Goal: Task Accomplishment & Management: Manage account settings

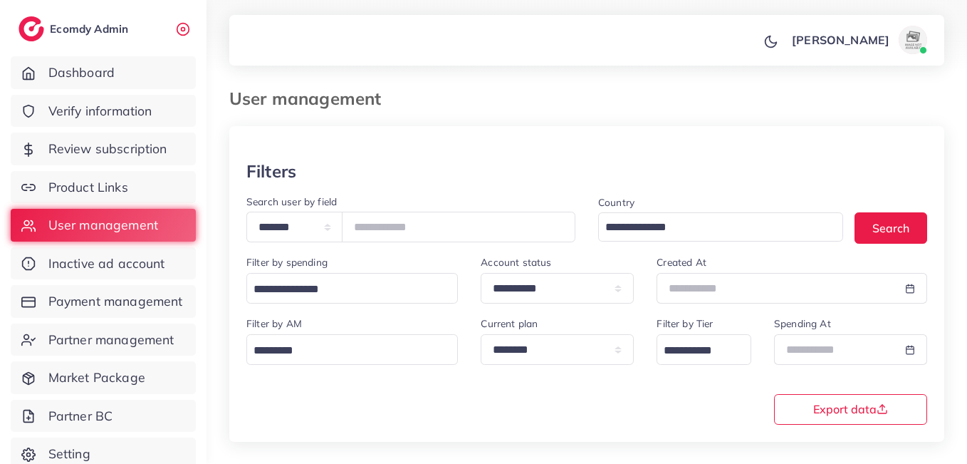
scroll to position [147, 0]
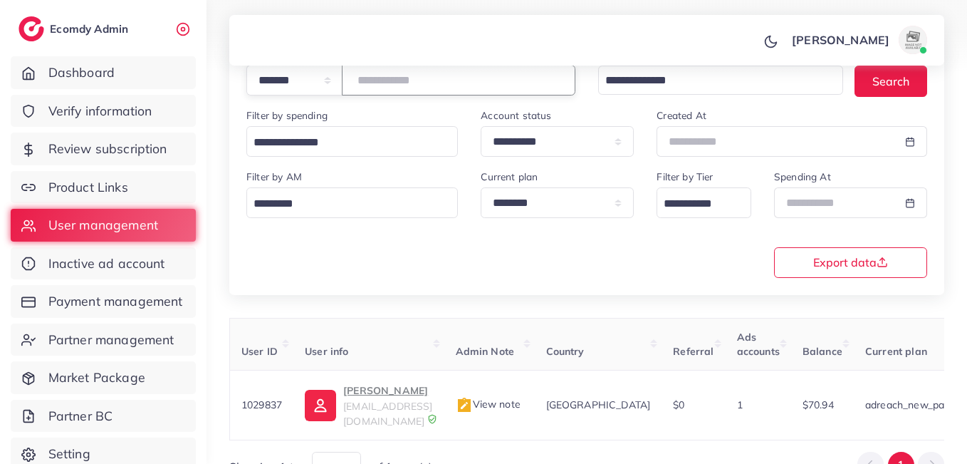
click at [397, 78] on input "*******" at bounding box center [459, 80] width 234 height 31
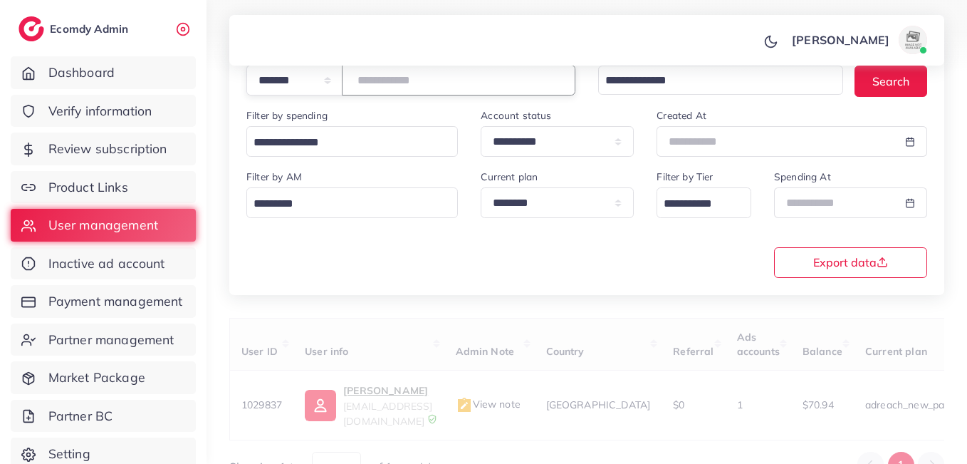
paste input "*******"
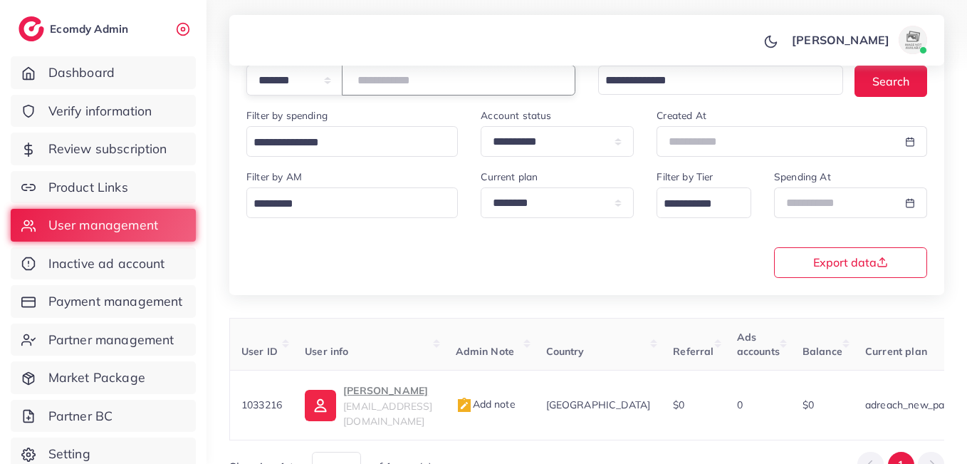
type input "*******"
click at [405, 74] on input "*******" at bounding box center [459, 80] width 234 height 31
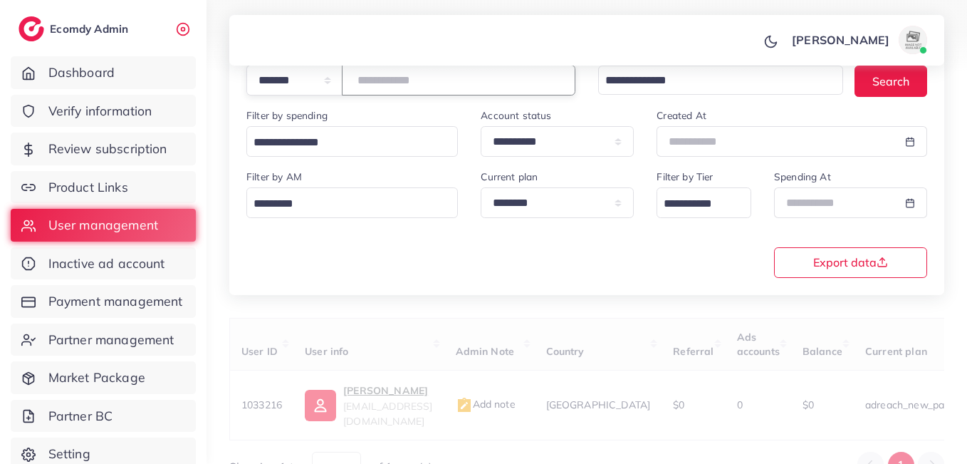
paste input "*******"
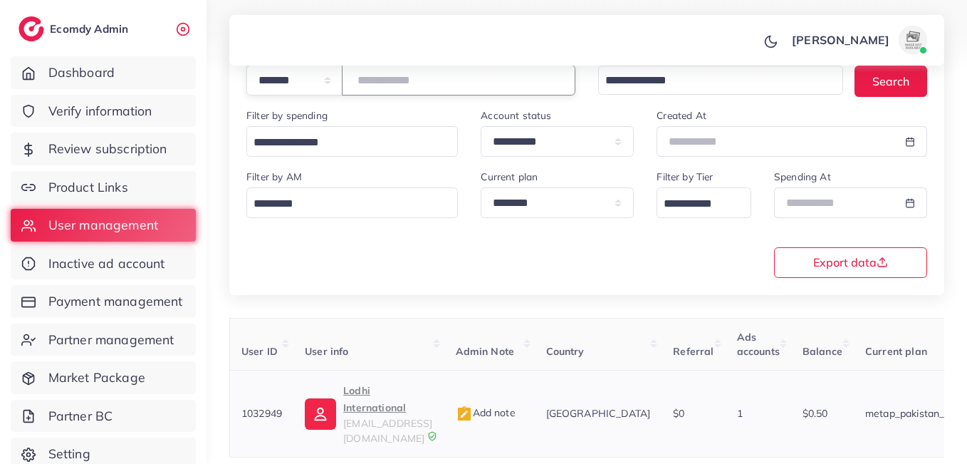
type input "*******"
drag, startPoint x: 722, startPoint y: 399, endPoint x: 825, endPoint y: 391, distance: 103.6
click at [825, 391] on tr "1032949 Lodhi International lodhiinternational4@gmail.com Add note Pakistan $0 …" at bounding box center [829, 413] width 1199 height 87
click at [353, 393] on p "Lodhi International" at bounding box center [387, 399] width 89 height 34
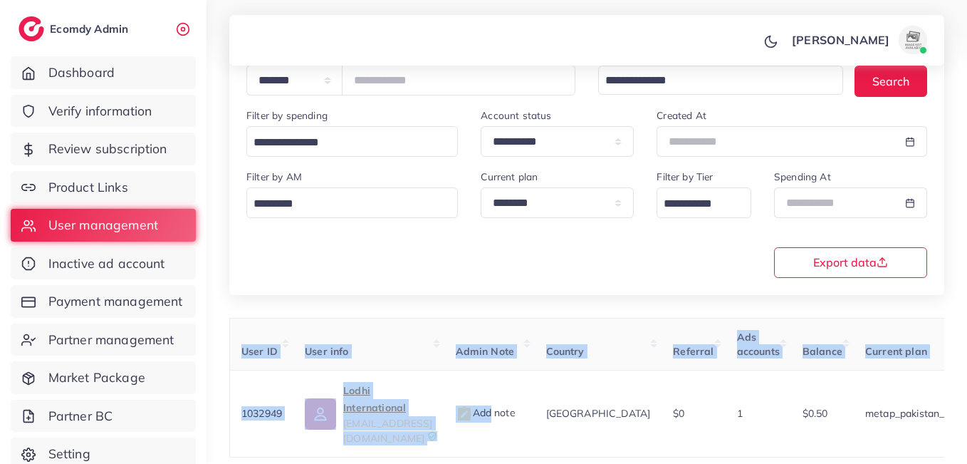
drag, startPoint x: 550, startPoint y: 426, endPoint x: 592, endPoint y: 431, distance: 42.3
click at [592, 431] on div "User ID User info Admin Note Country Referral Ads accounts Balance Current plan…" at bounding box center [586, 388] width 715 height 140
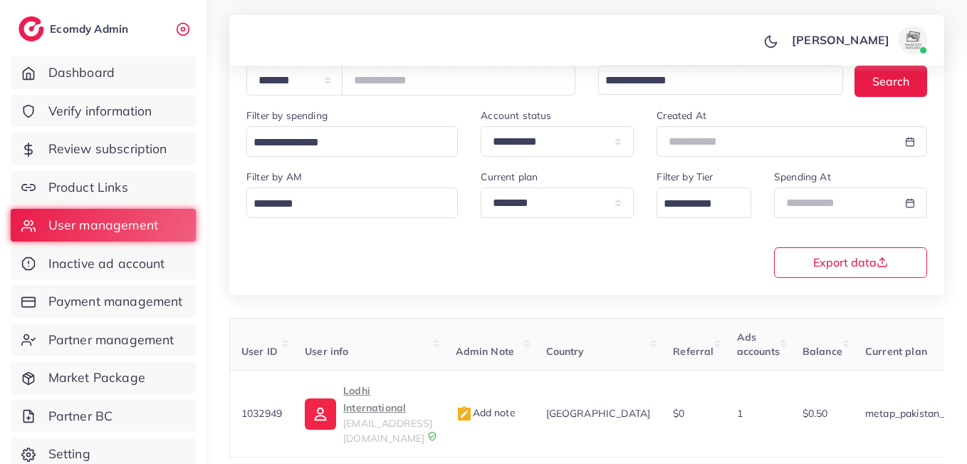
click at [590, 432] on div "User ID User info Admin Note Country Referral Ads accounts Balance Current plan…" at bounding box center [586, 409] width 715 height 182
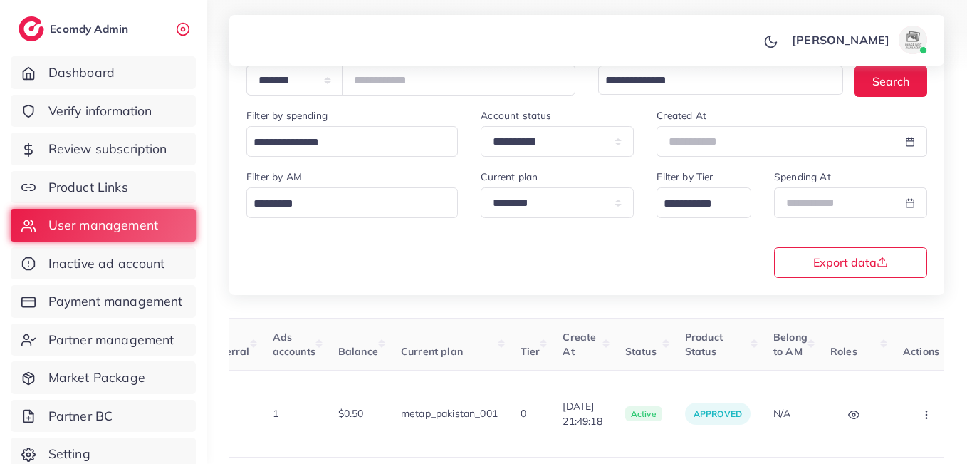
scroll to position [0, 497]
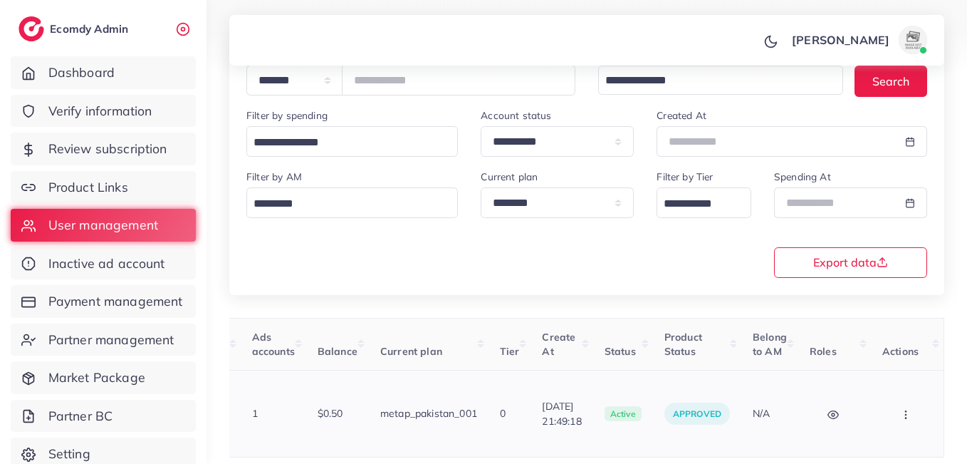
click at [907, 409] on icon "button" at bounding box center [905, 414] width 11 height 11
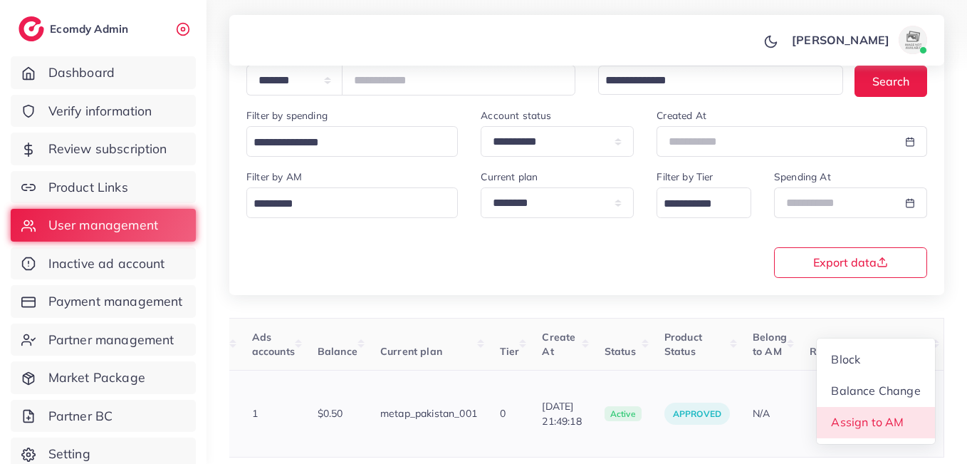
click at [881, 414] on span "Assign to AM" at bounding box center [867, 421] width 73 height 14
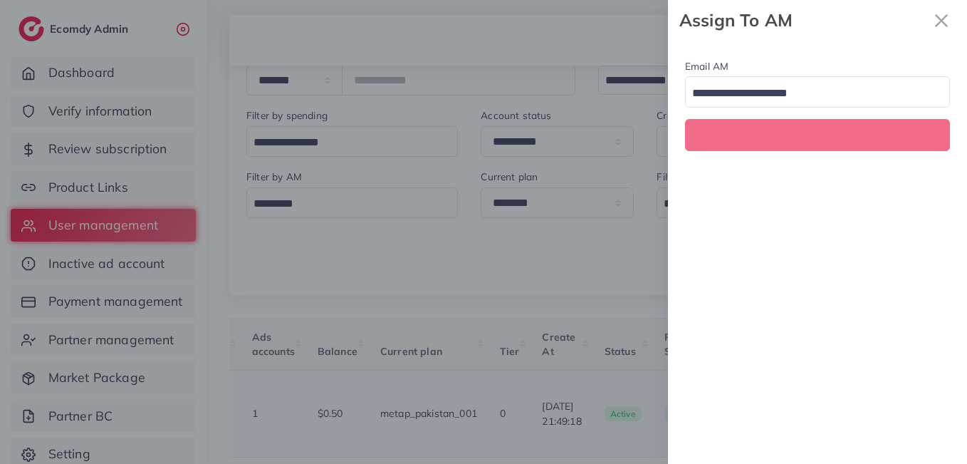
scroll to position [0, 497]
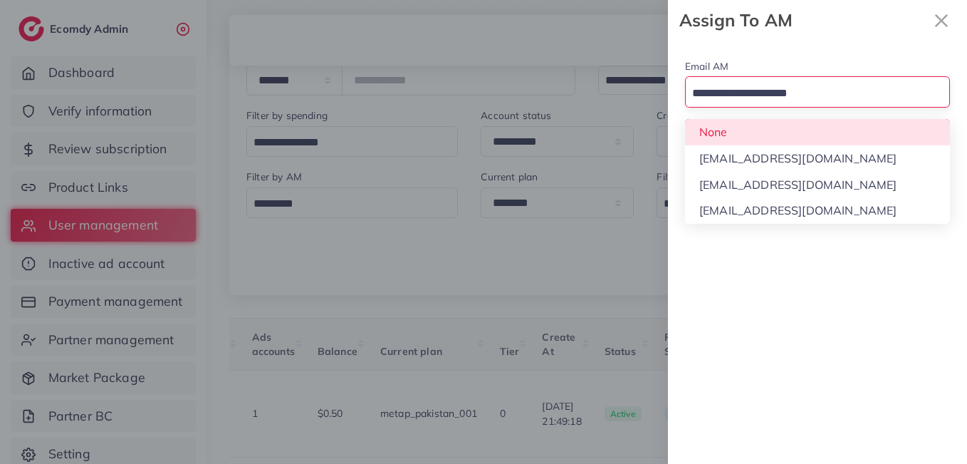
click at [758, 107] on div "Loading..." at bounding box center [817, 91] width 265 height 31
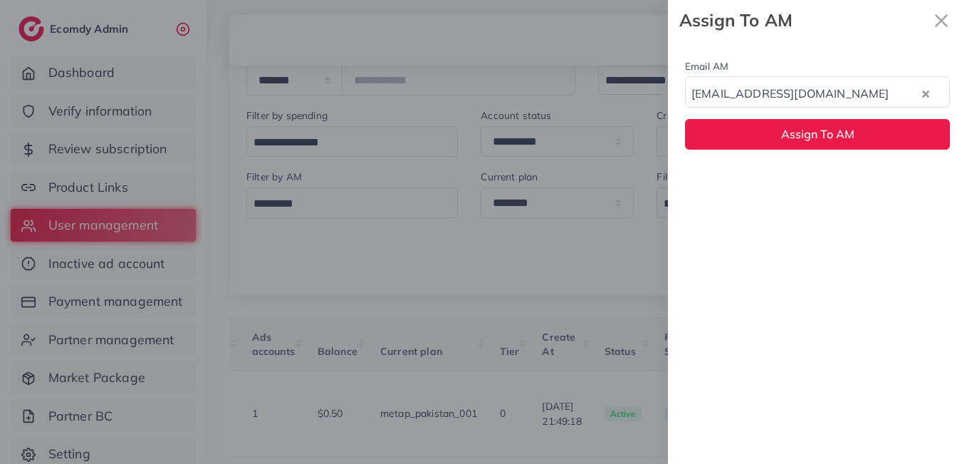
click at [765, 182] on div "Email AM natashashahid163@gmail.com Loading... None hadibaaslam@gmail.com natas…" at bounding box center [817, 252] width 299 height 423
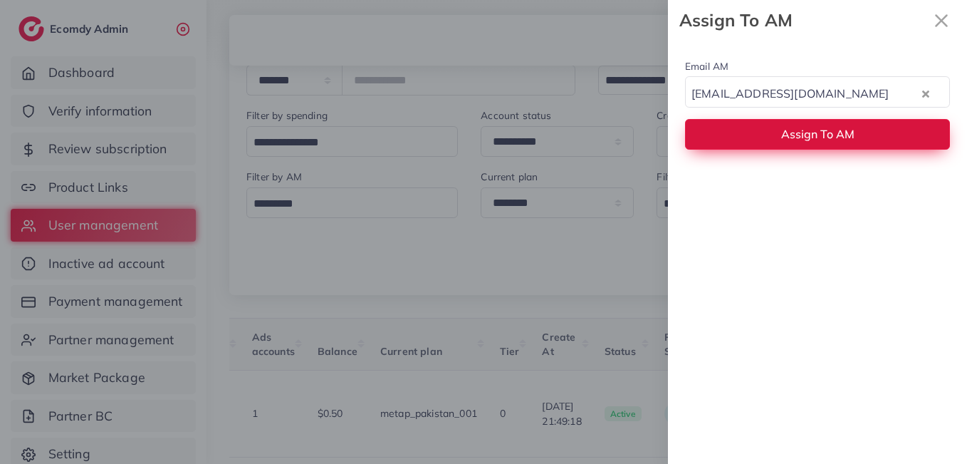
click at [780, 147] on button "Assign To AM" at bounding box center [817, 134] width 265 height 31
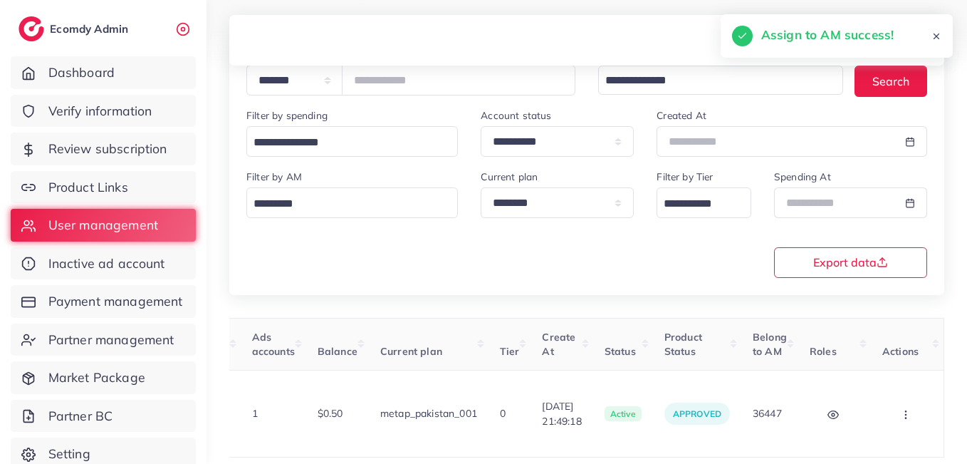
scroll to position [0, 0]
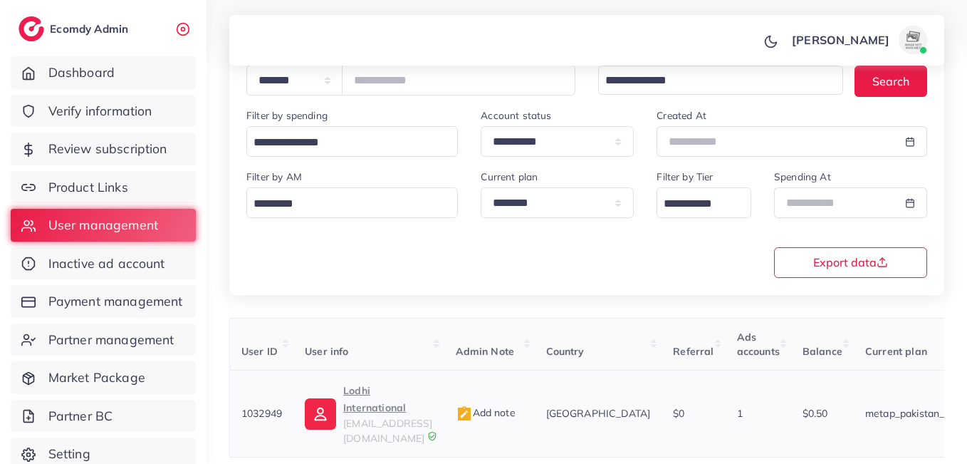
click at [374, 398] on p "Lodhi International" at bounding box center [387, 399] width 89 height 34
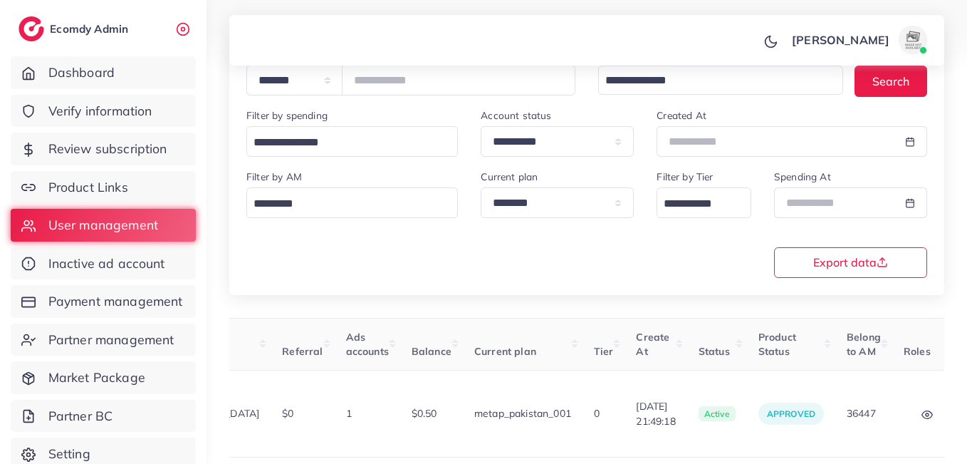
scroll to position [0, 497]
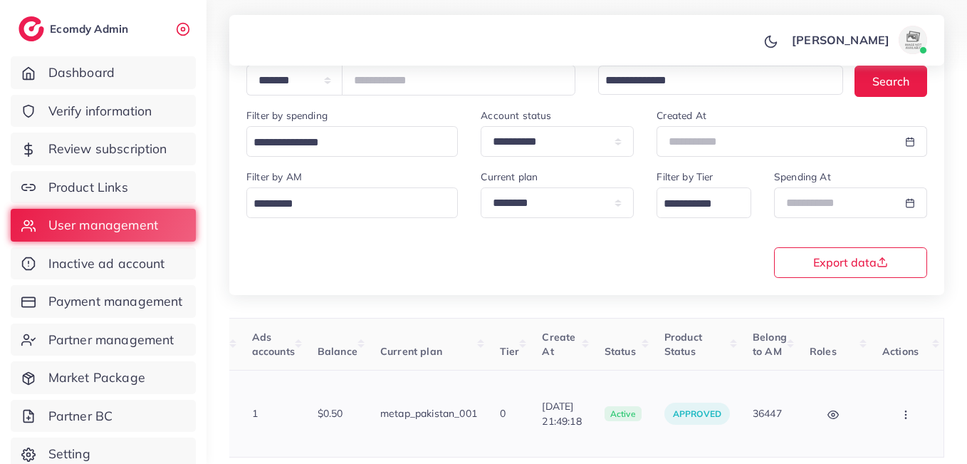
click at [906, 409] on icon "button" at bounding box center [905, 414] width 11 height 11
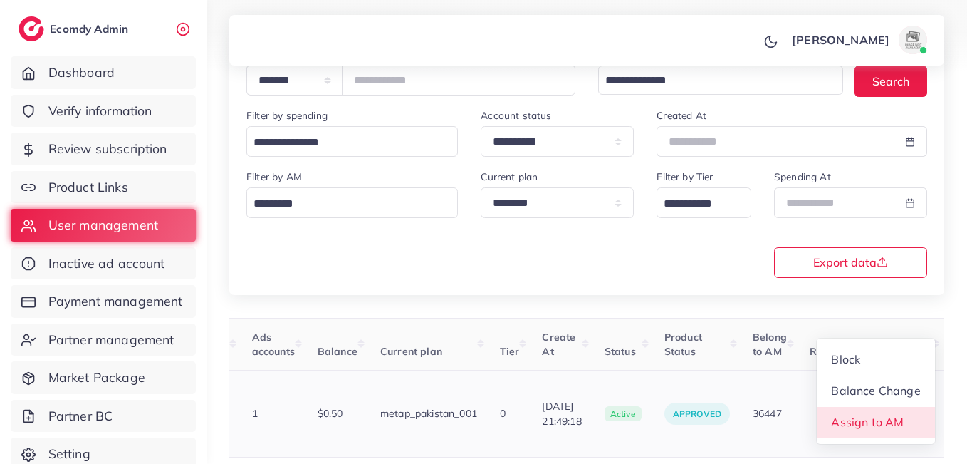
click at [906, 407] on link "Assign to AM" at bounding box center [876, 422] width 118 height 31
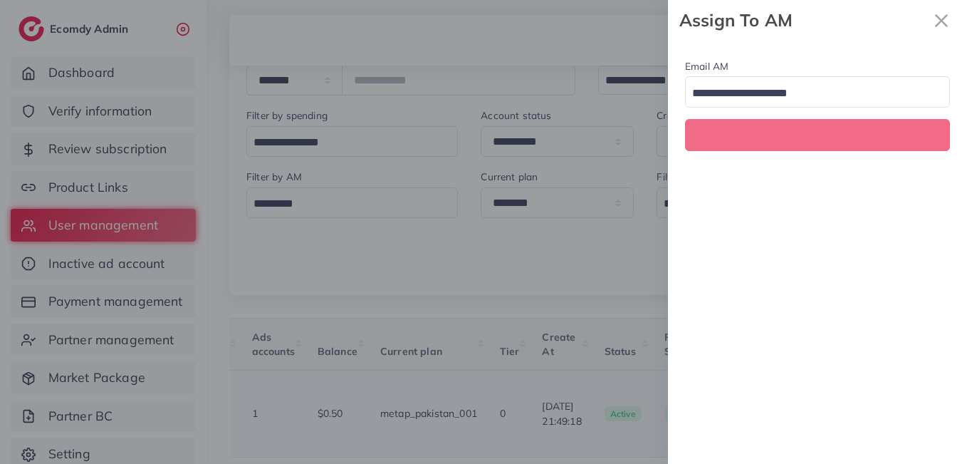
scroll to position [0, 497]
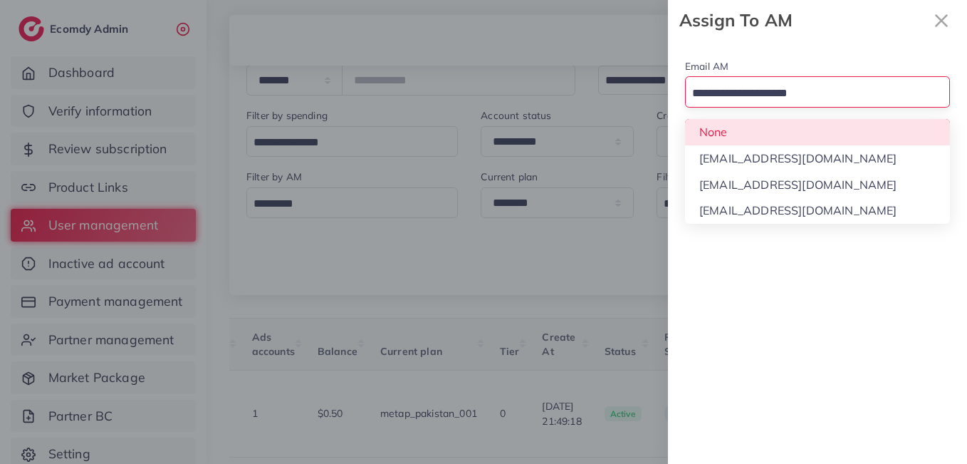
click at [774, 95] on input "Search for option" at bounding box center [809, 94] width 244 height 22
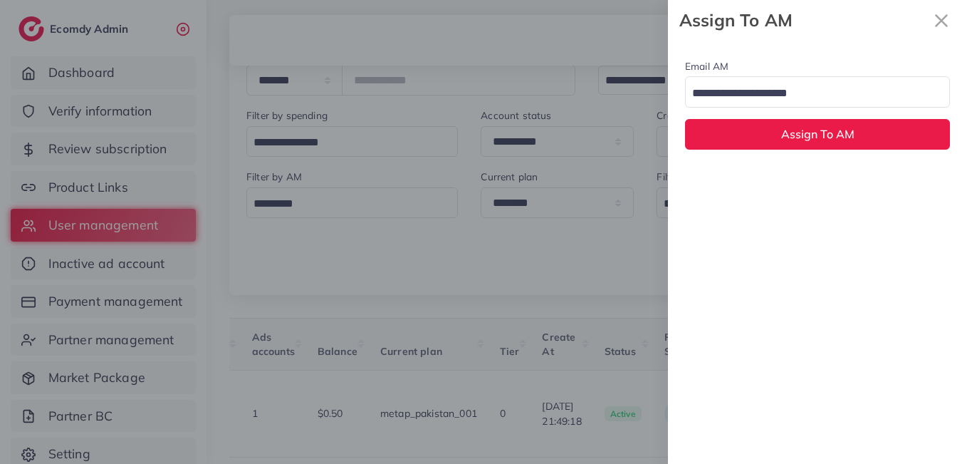
click at [560, 255] on div at bounding box center [483, 232] width 967 height 464
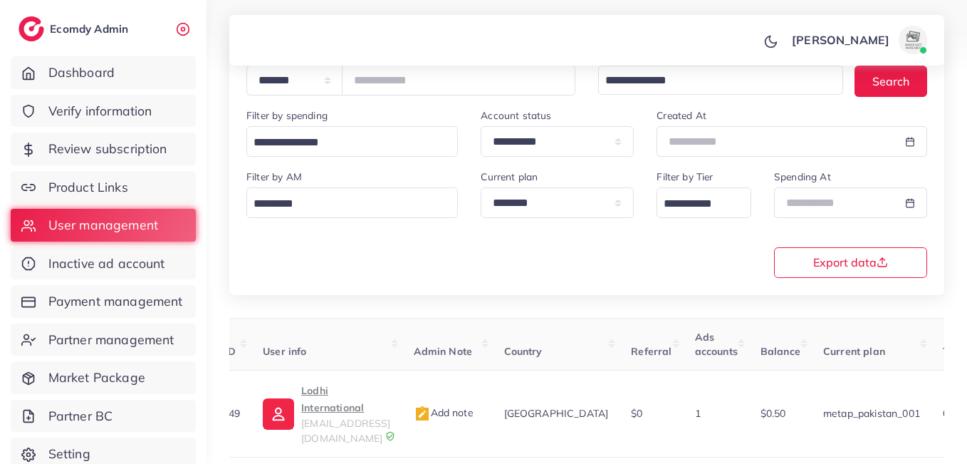
scroll to position [0, 0]
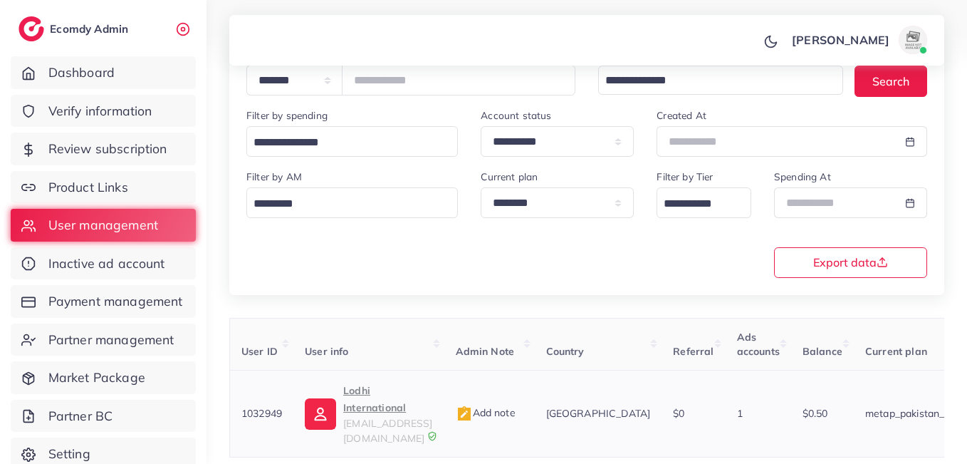
click at [264, 404] on td "1032949" at bounding box center [262, 413] width 64 height 87
copy span "1032949"
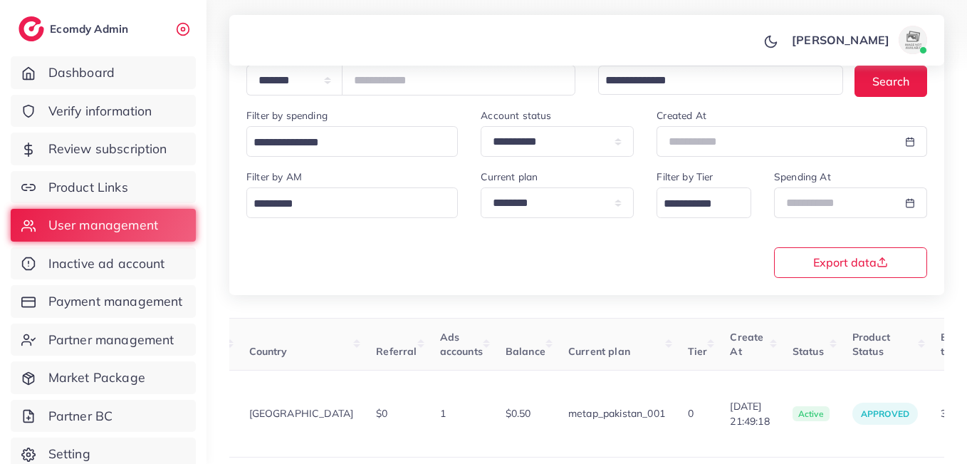
scroll to position [0, 315]
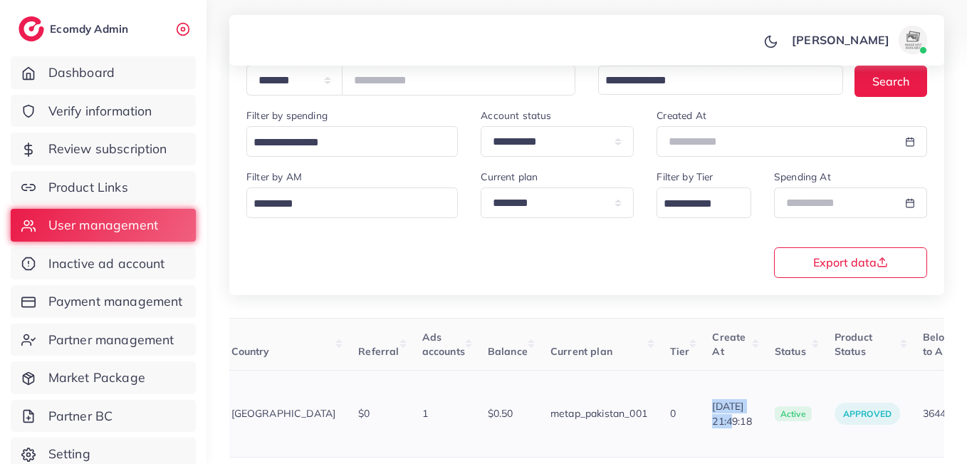
drag, startPoint x: 765, startPoint y: 389, endPoint x: 704, endPoint y: 388, distance: 61.2
click at [704, 388] on td "16/09/2025, 21:49:18" at bounding box center [732, 413] width 62 height 87
copy span "16/09/2025,"
click at [394, 83] on input "*******" at bounding box center [459, 80] width 234 height 31
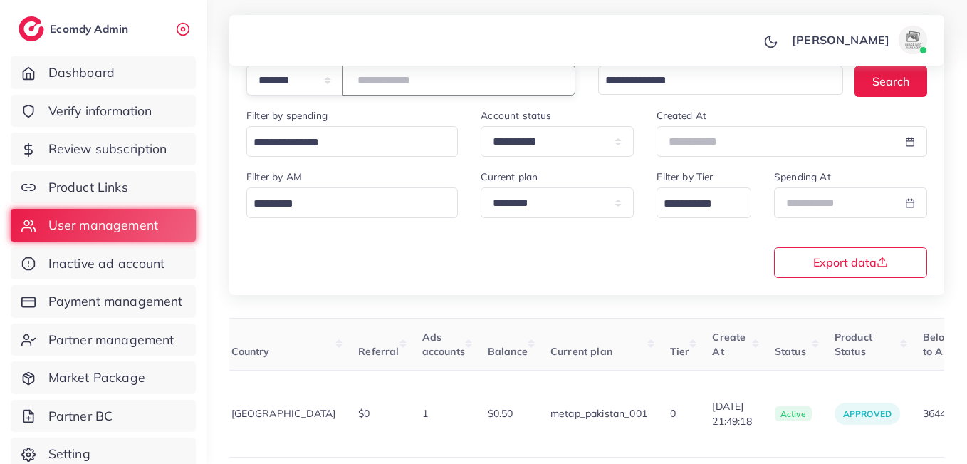
click at [394, 83] on input "*******" at bounding box center [459, 80] width 234 height 31
paste input "*******"
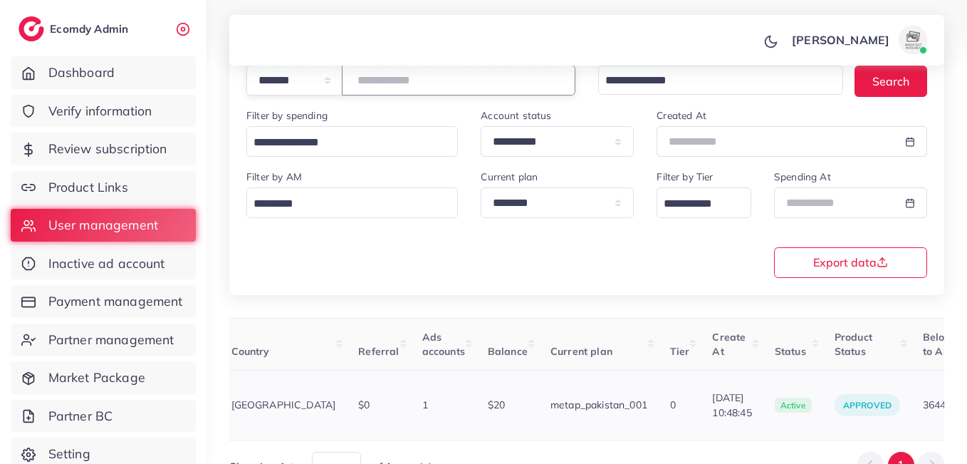
type input "*******"
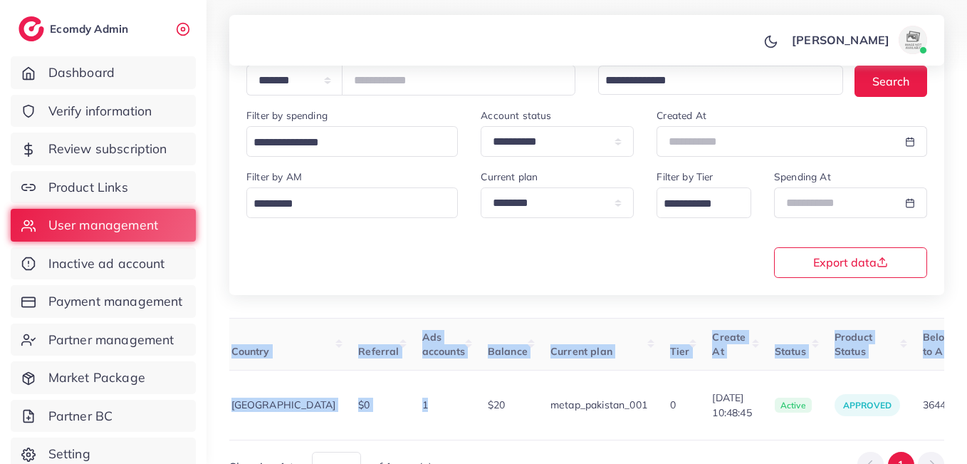
click at [451, 428] on div "User ID User info Admin Note Country Referral Ads accounts Balance Current plan…" at bounding box center [586, 379] width 715 height 122
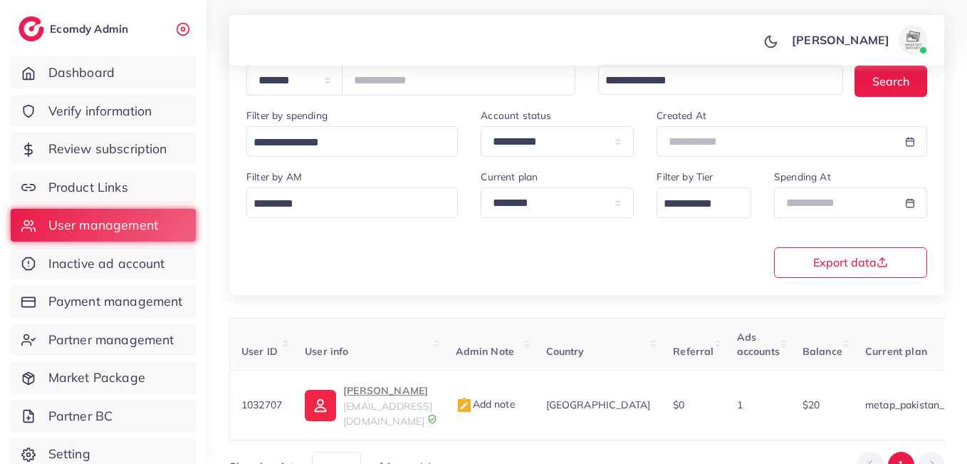
click at [377, 271] on div "**********" at bounding box center [586, 222] width 703 height 109
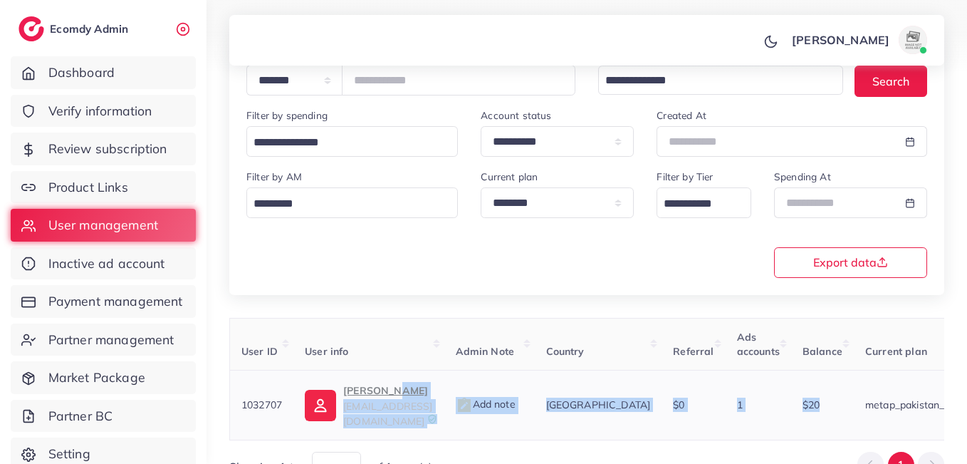
drag, startPoint x: 785, startPoint y: 395, endPoint x: 402, endPoint y: 399, distance: 383.1
click at [402, 399] on tr "1032707 Muhammad Talha maliktalha331@gmail.com Add note Pakistan $0 1 $20 metap…" at bounding box center [829, 405] width 1199 height 70
click at [402, 399] on p "Muhammad Talha" at bounding box center [387, 390] width 89 height 17
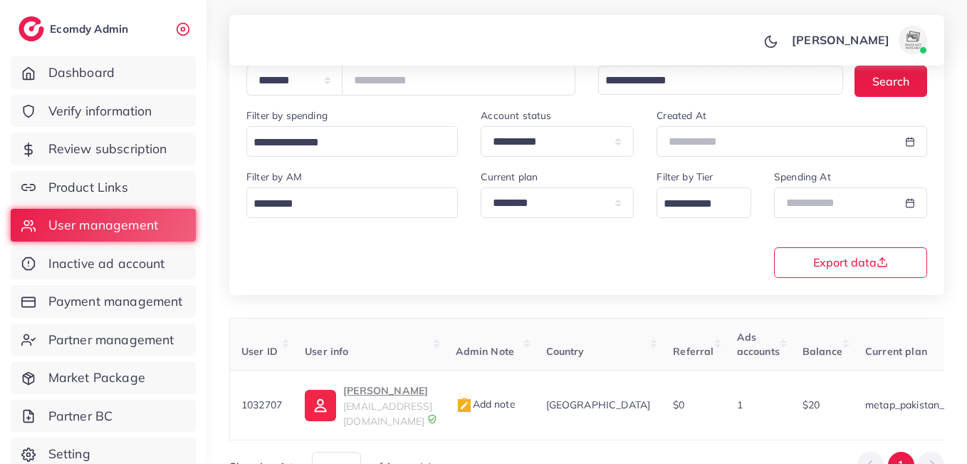
click at [706, 440] on div "User ID User info Admin Note Country Referral Ads accounts Balance Current plan…" at bounding box center [586, 400] width 715 height 165
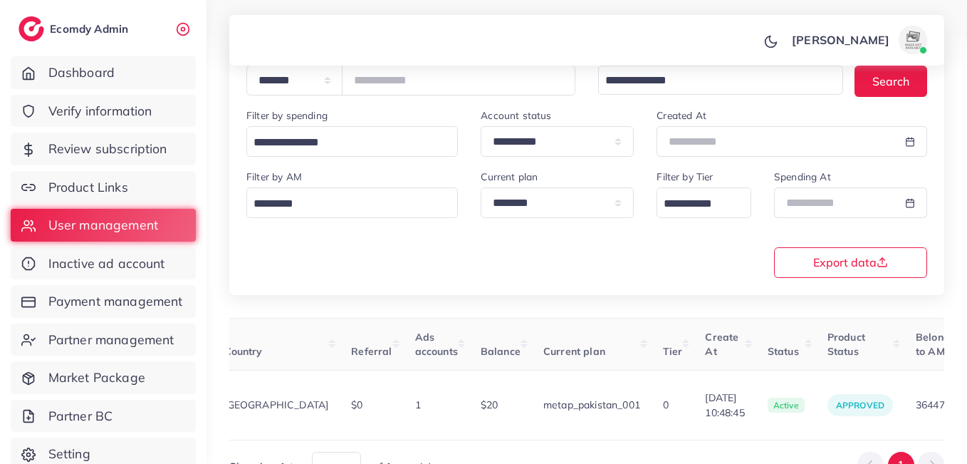
scroll to position [0, 476]
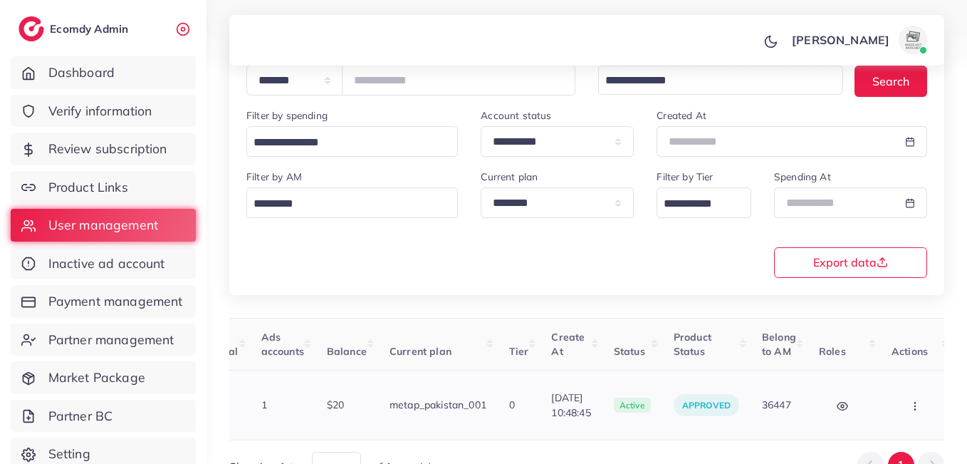
click at [914, 405] on circle "button" at bounding box center [914, 405] width 1 height 1
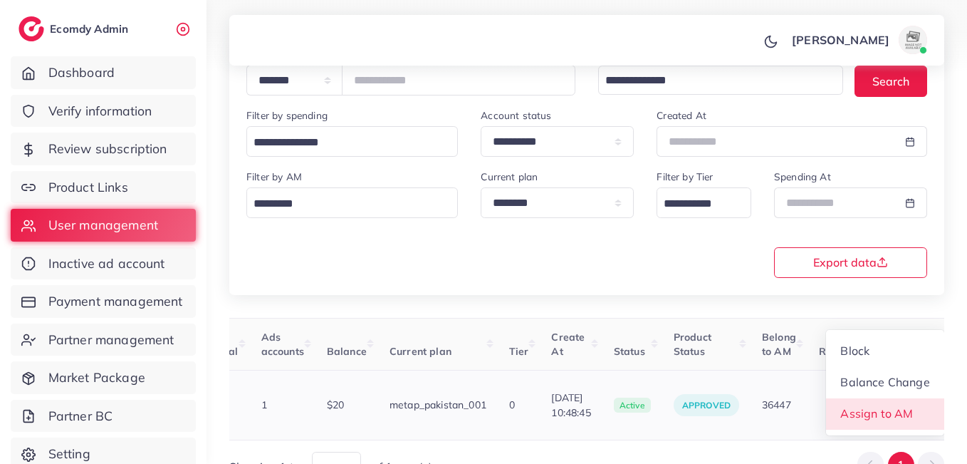
click at [906, 398] on link "Assign to AM" at bounding box center [885, 413] width 118 height 31
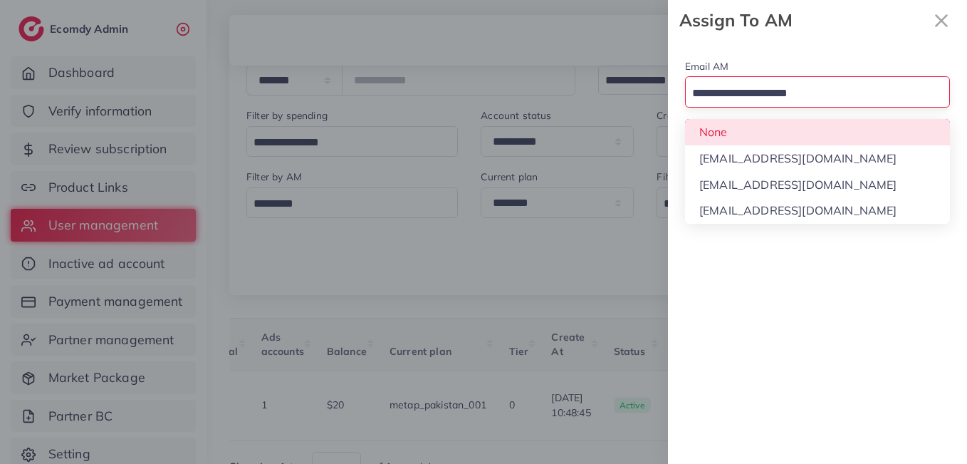
click at [750, 85] on input "Search for option" at bounding box center [809, 94] width 244 height 22
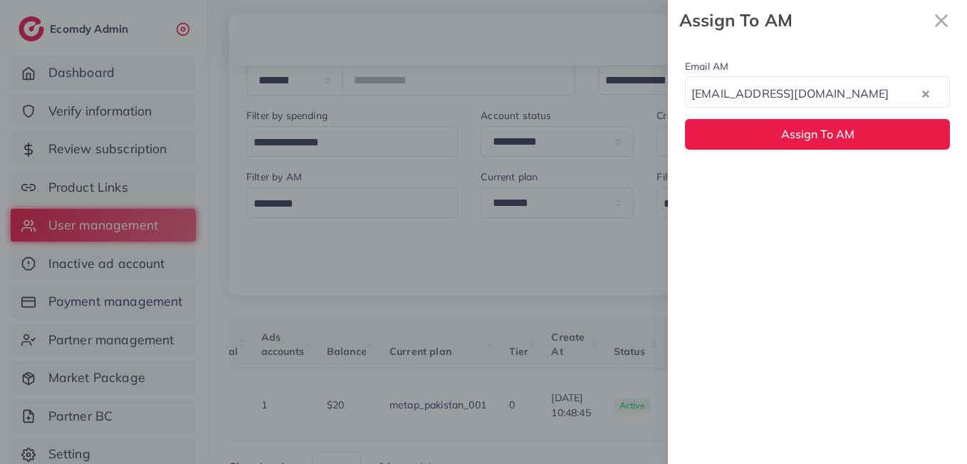
click at [767, 183] on div "Email AM natashashahid163@gmail.com Loading... None hadibaaslam@gmail.com natas…" at bounding box center [817, 252] width 299 height 423
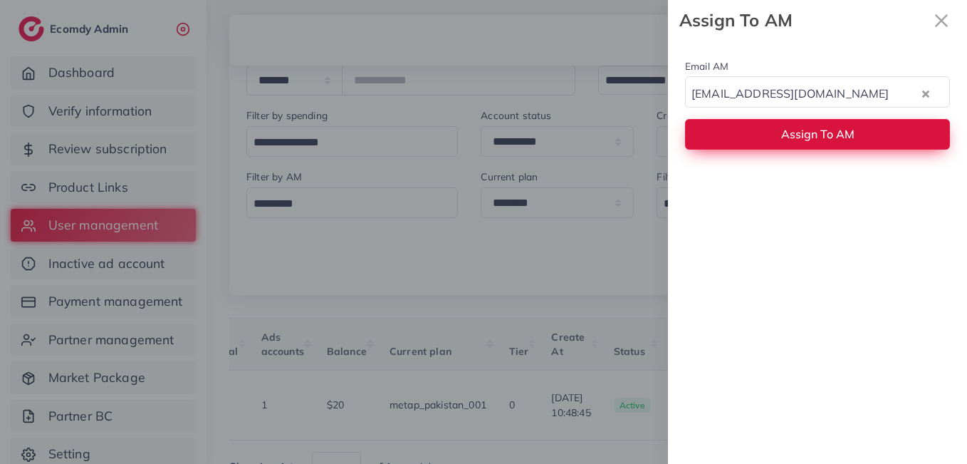
click at [785, 132] on span "Assign To AM" at bounding box center [817, 134] width 73 height 14
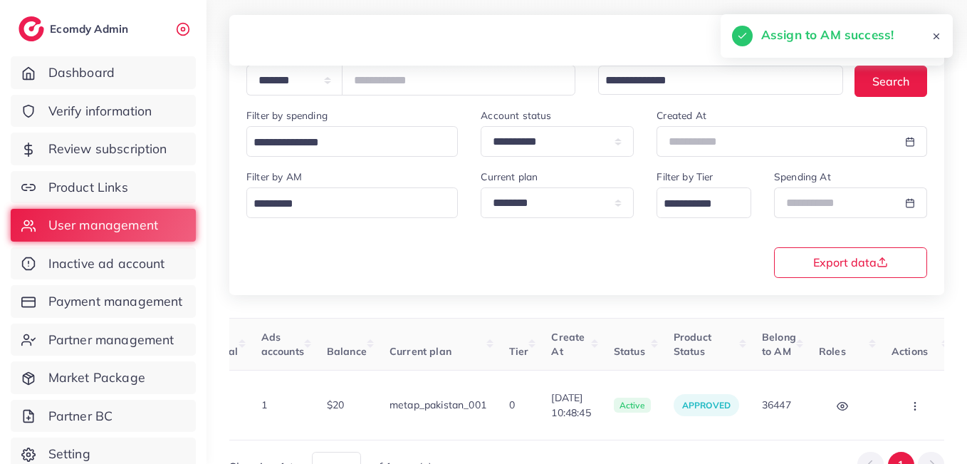
scroll to position [0, 0]
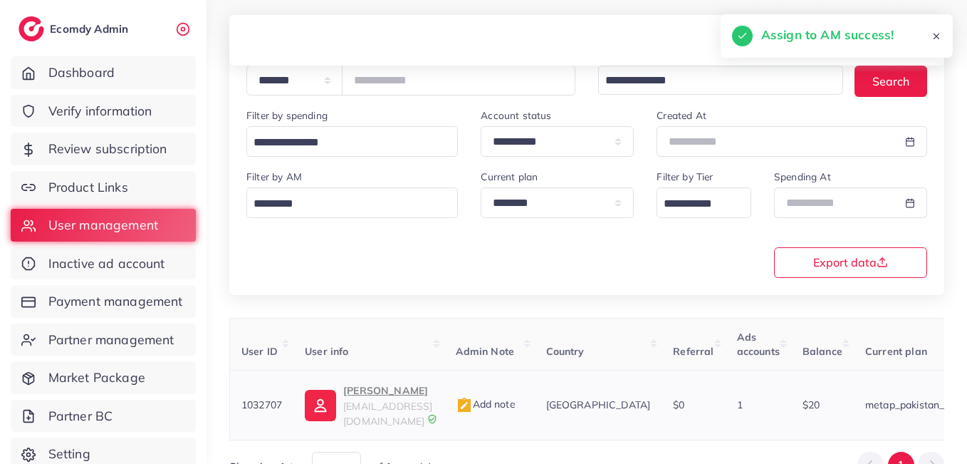
click at [359, 393] on p "Muhammad Talha" at bounding box center [387, 390] width 89 height 17
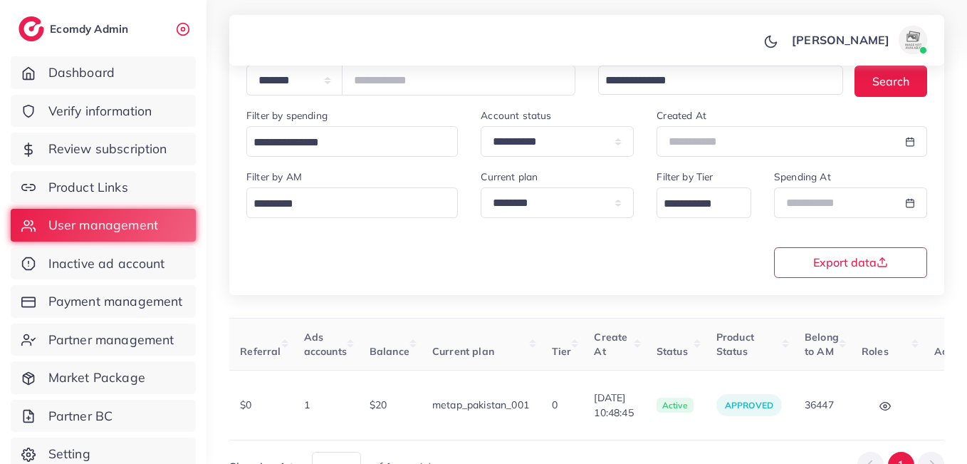
scroll to position [0, 476]
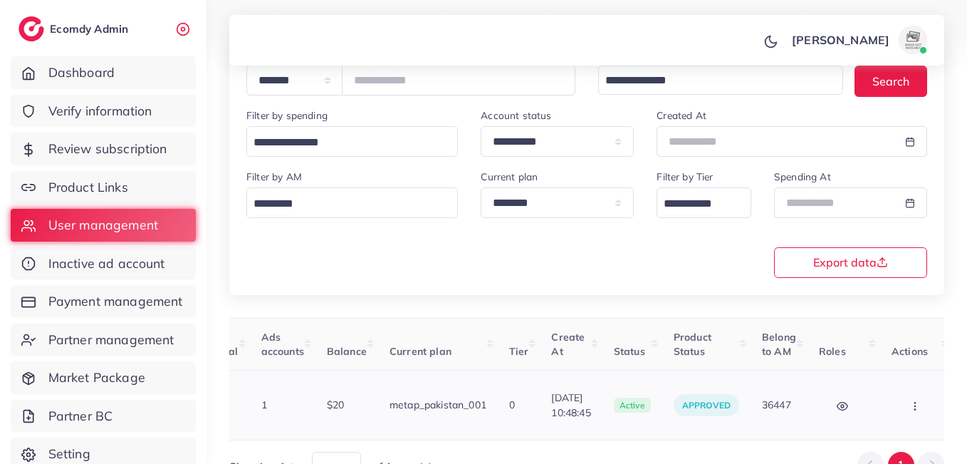
click at [909, 400] on icon "button" at bounding box center [914, 405] width 11 height 11
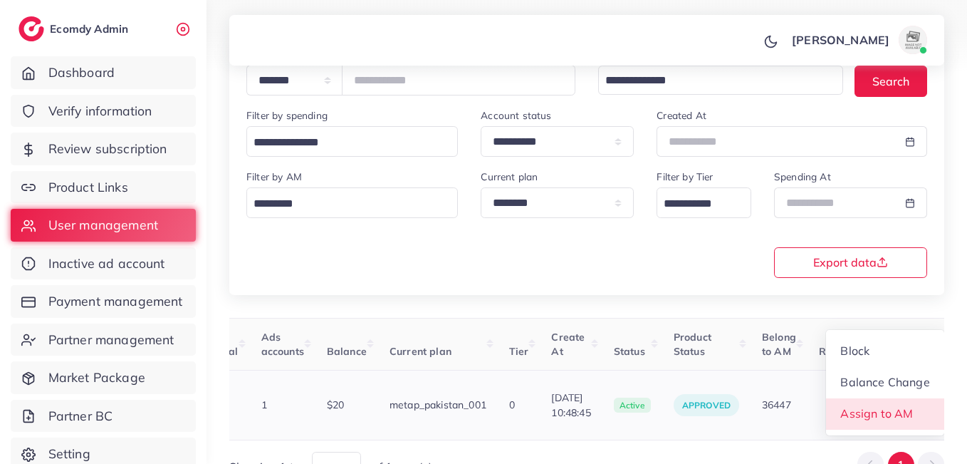
scroll to position [1, 476]
click at [904, 398] on link "Assign to AM" at bounding box center [885, 413] width 118 height 31
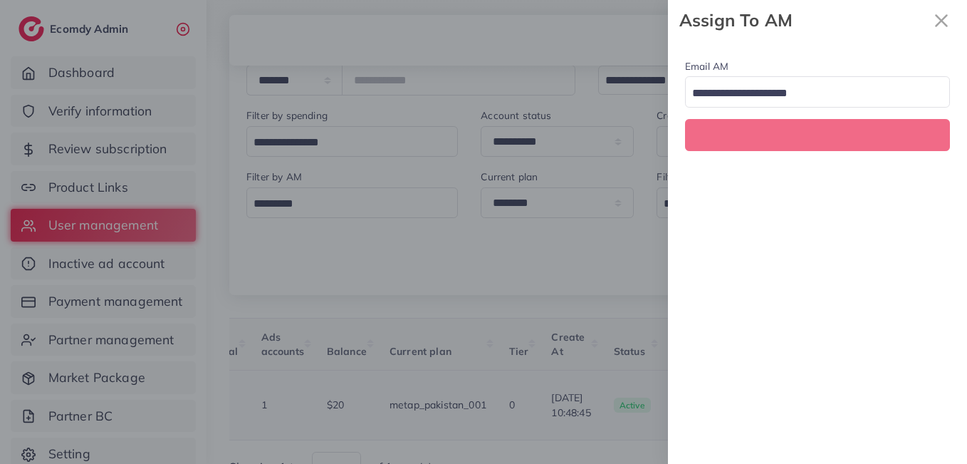
scroll to position [0, 476]
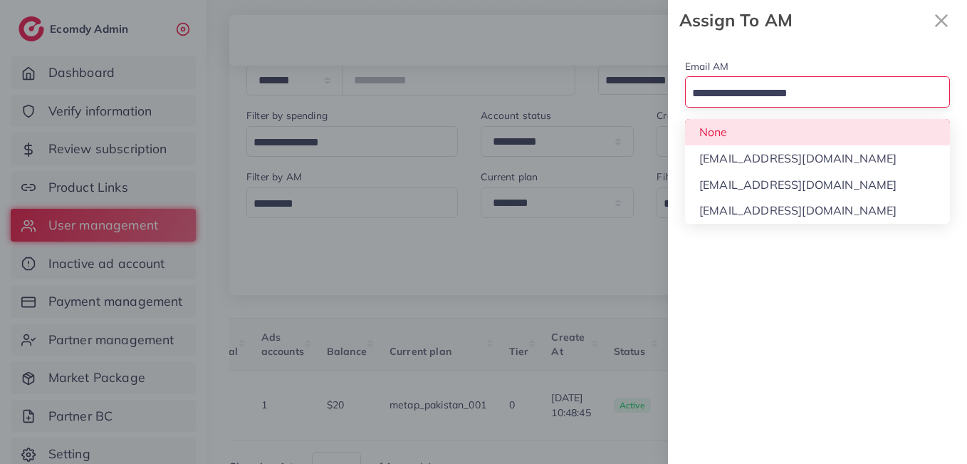
click at [753, 95] on input "Search for option" at bounding box center [809, 94] width 244 height 22
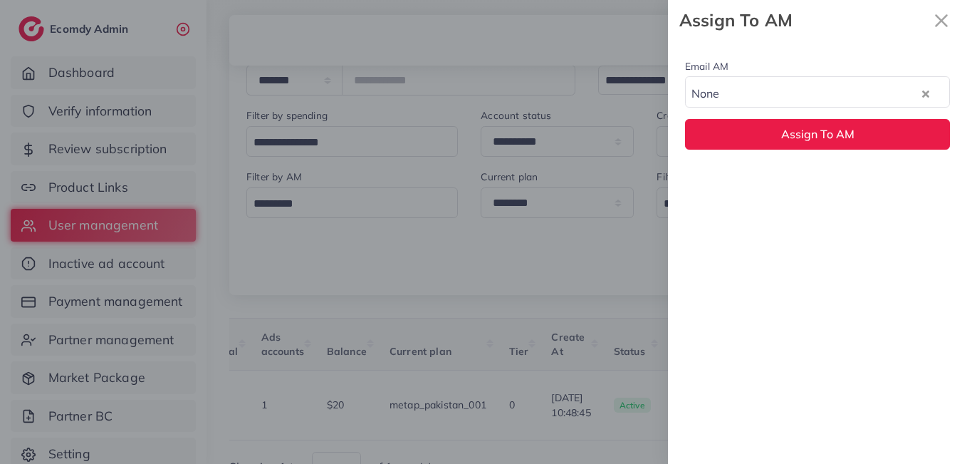
click at [754, 131] on div "Email AM None Loading... None hadibaaslam@gmail.com natashashahid163@gmail.com …" at bounding box center [817, 104] width 299 height 126
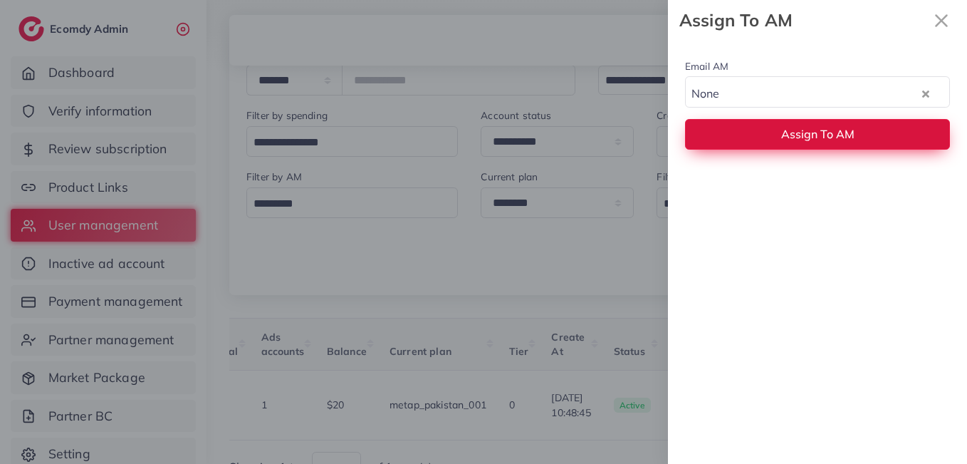
click at [794, 132] on span "Assign To AM" at bounding box center [817, 134] width 73 height 14
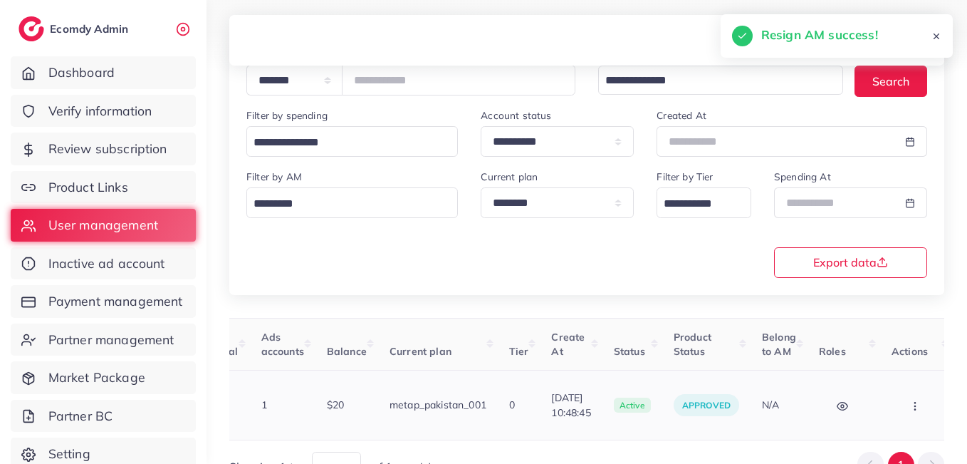
click at [909, 400] on icon "button" at bounding box center [914, 405] width 11 height 11
click at [0, 0] on link "Assign to AM" at bounding box center [0, 0] width 0 height 0
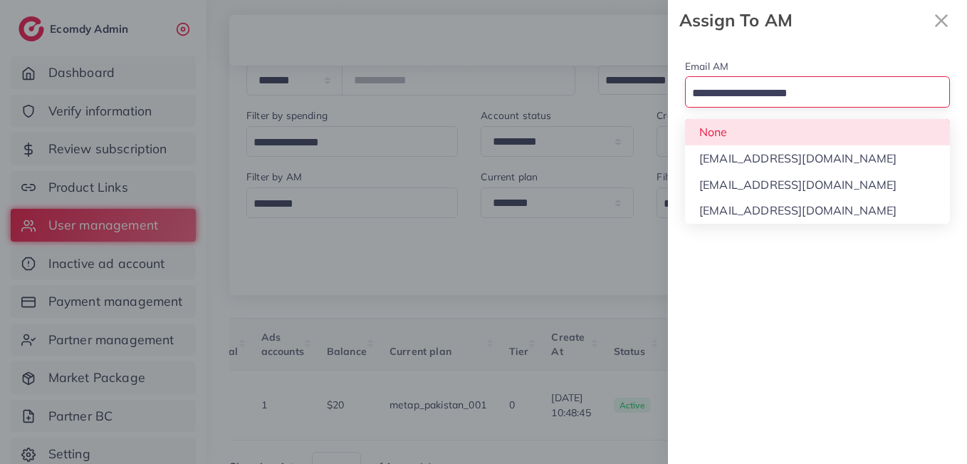
click at [744, 85] on input "Search for option" at bounding box center [809, 94] width 244 height 22
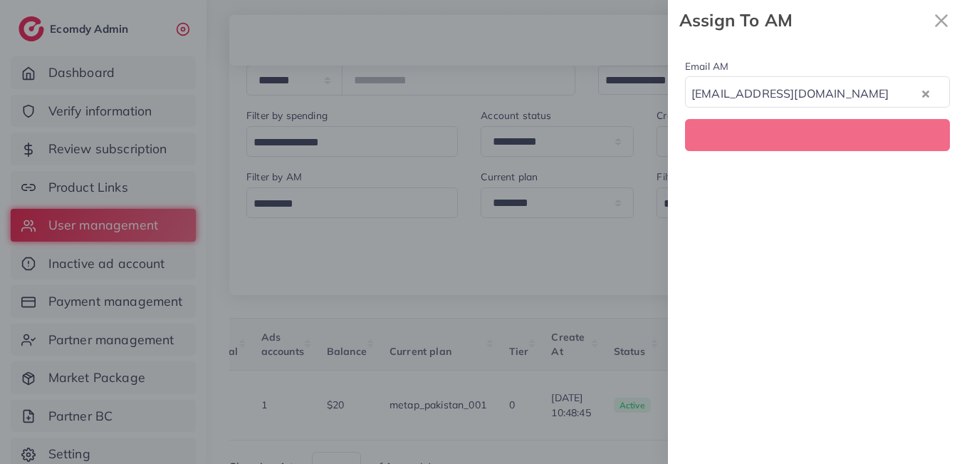
click at [770, 181] on div "Email AM natashashahid163@gmail.com Loading... None hadibaaslam@gmail.com natas…" at bounding box center [817, 252] width 299 height 423
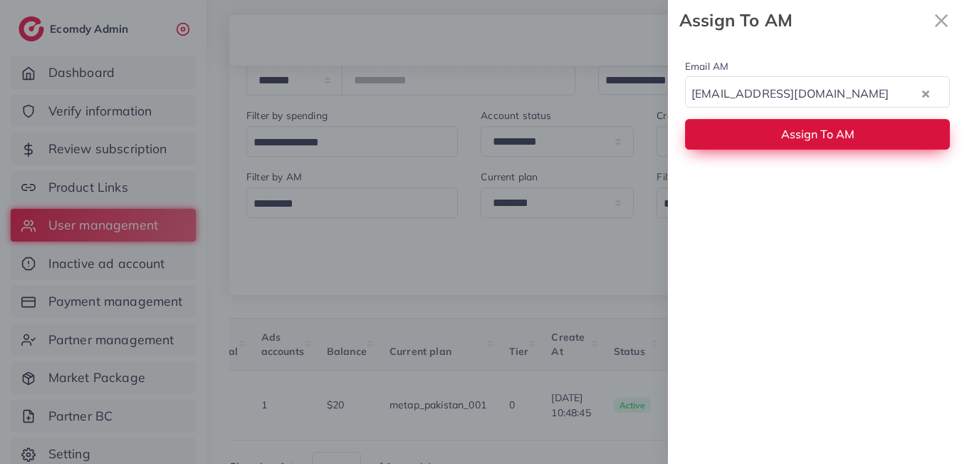
click at [780, 144] on button "Assign To AM" at bounding box center [817, 134] width 265 height 31
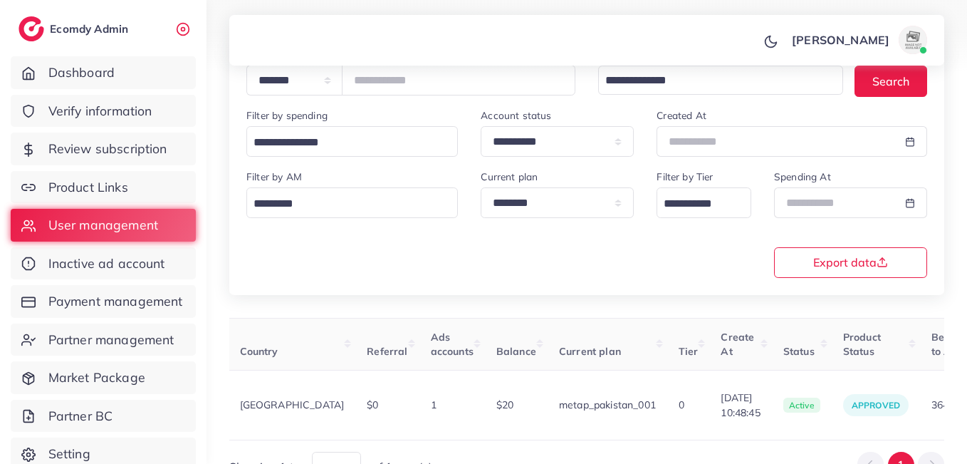
scroll to position [0, 317]
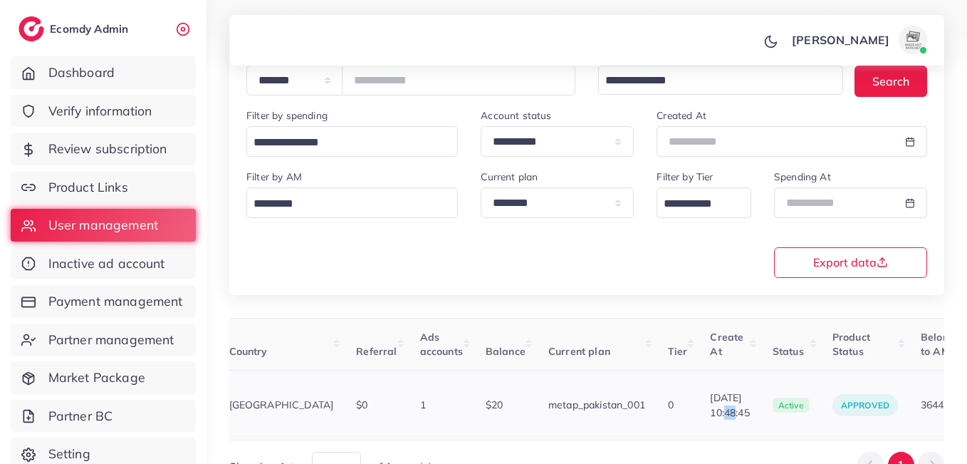
drag, startPoint x: 738, startPoint y: 386, endPoint x: 681, endPoint y: 404, distance: 59.7
click at [698, 404] on td "09/09/2025, 10:48:45" at bounding box center [729, 405] width 62 height 70
drag, startPoint x: 729, startPoint y: 404, endPoint x: 684, endPoint y: 389, distance: 48.0
click at [710, 390] on span "09/09/2025, 10:48:45" at bounding box center [729, 404] width 39 height 29
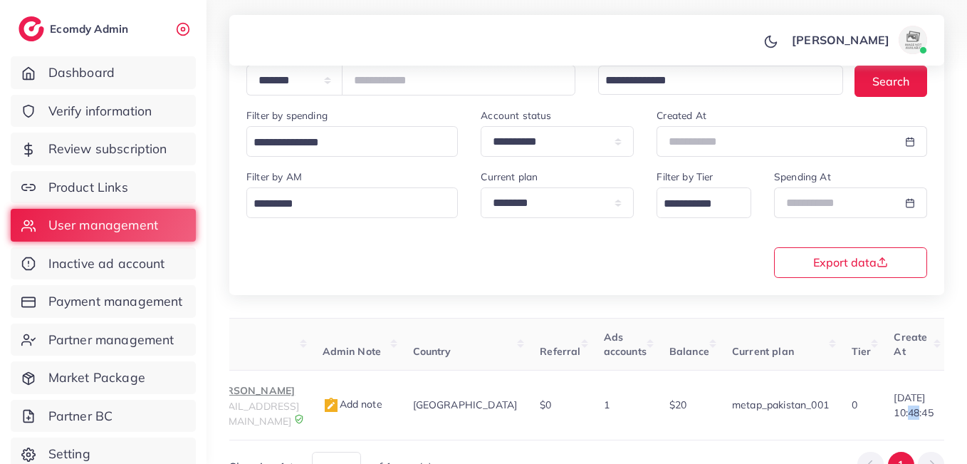
scroll to position [0, 0]
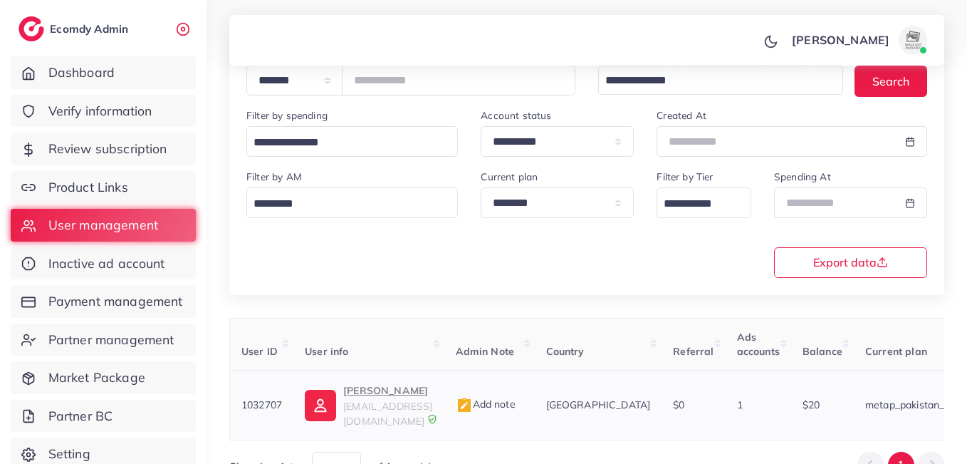
click at [374, 392] on p "Muhammad Talha" at bounding box center [387, 390] width 89 height 17
click at [262, 399] on span "1032707" at bounding box center [261, 404] width 41 height 13
copy span "1032707"
click at [106, 304] on span "Payment management" at bounding box center [119, 301] width 135 height 19
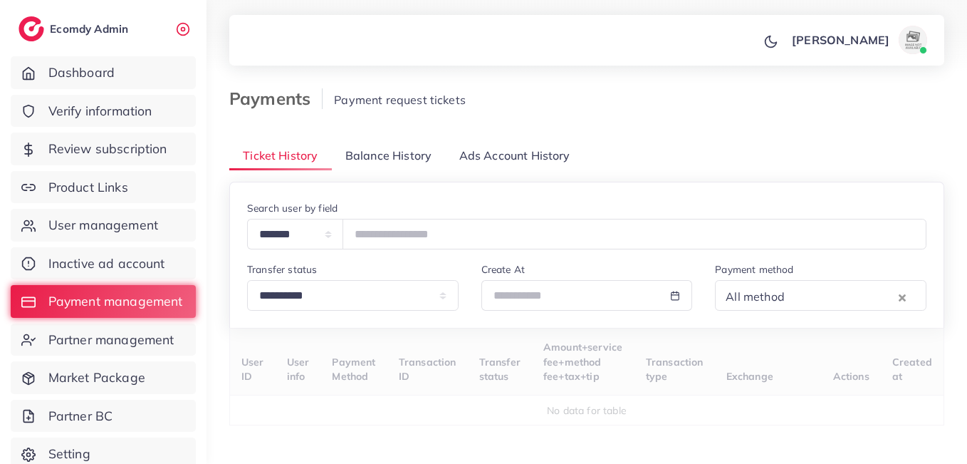
click at [365, 158] on span "Balance History" at bounding box center [388, 155] width 86 height 16
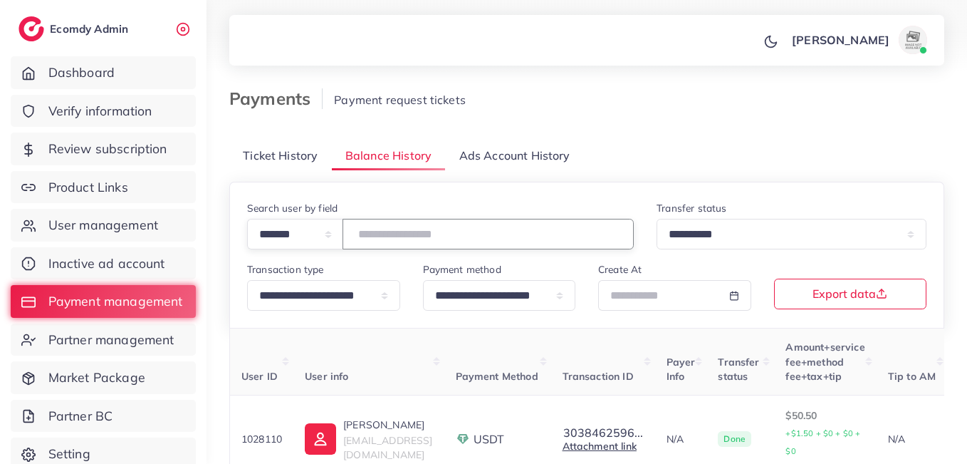
click at [382, 234] on input "number" at bounding box center [487, 234] width 291 height 31
paste input "*******"
type input "*******"
click at [639, 123] on div "Payments Payment request tickets" at bounding box center [587, 108] width 738 height 41
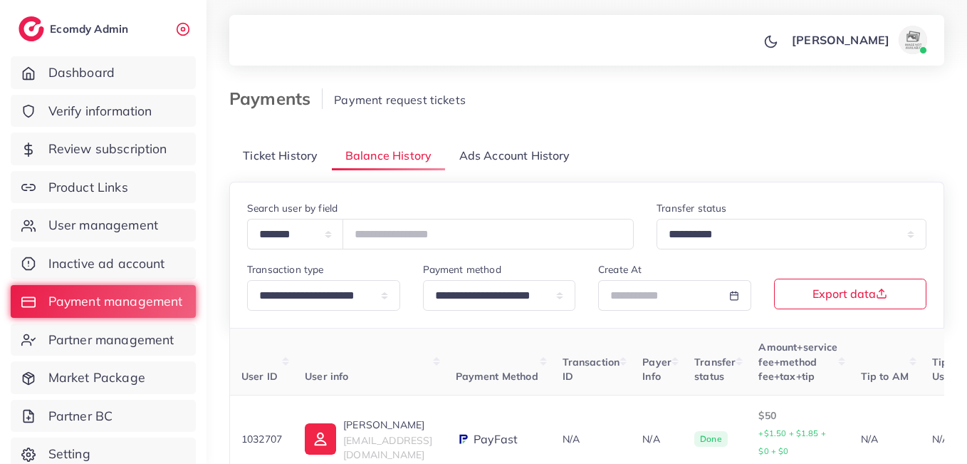
click at [651, 132] on div "**********" at bounding box center [586, 312] width 715 height 449
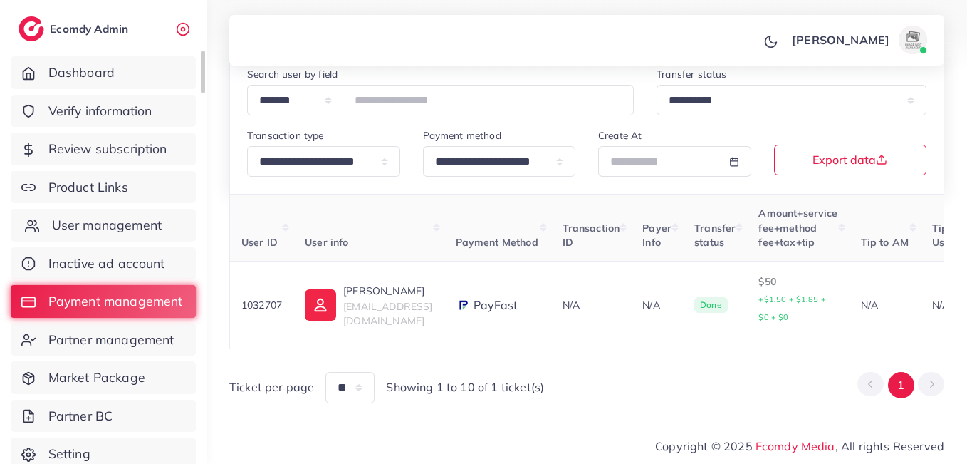
click at [127, 221] on span "User management" at bounding box center [107, 225] width 110 height 19
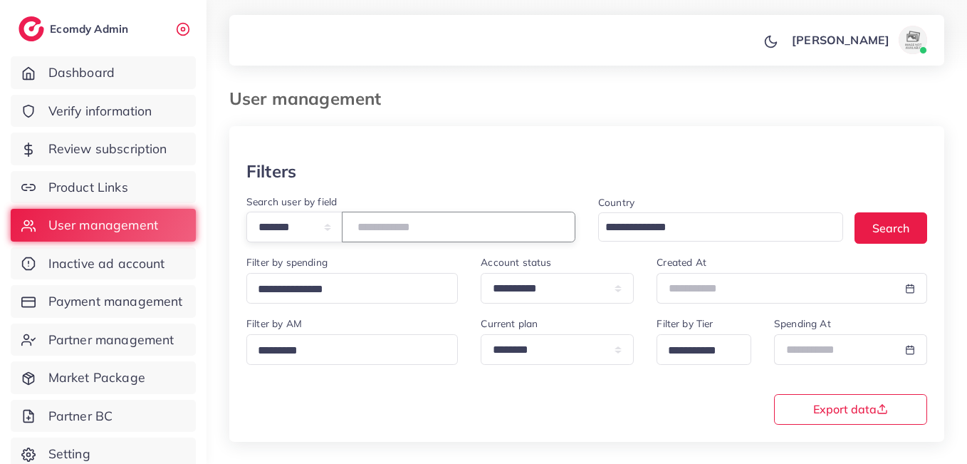
click at [389, 232] on input "number" at bounding box center [459, 226] width 234 height 31
paste input "*******"
type input "*******"
click at [566, 133] on div at bounding box center [586, 143] width 715 height 35
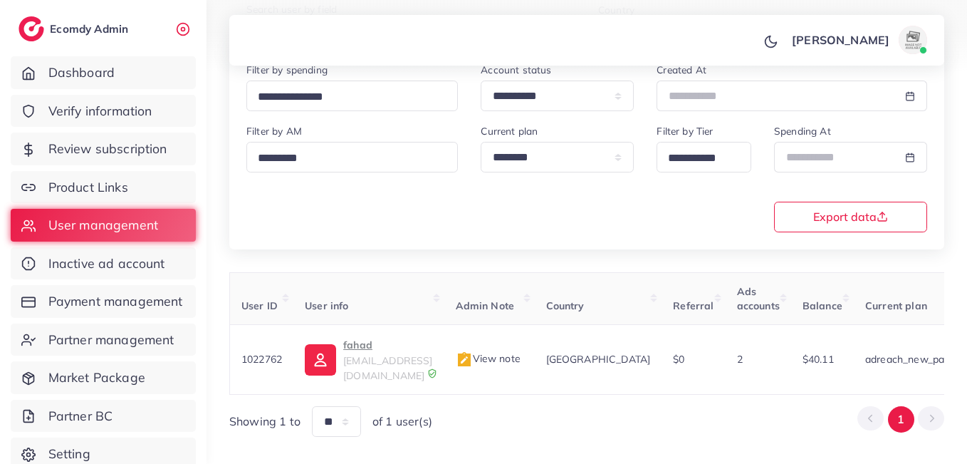
scroll to position [199, 0]
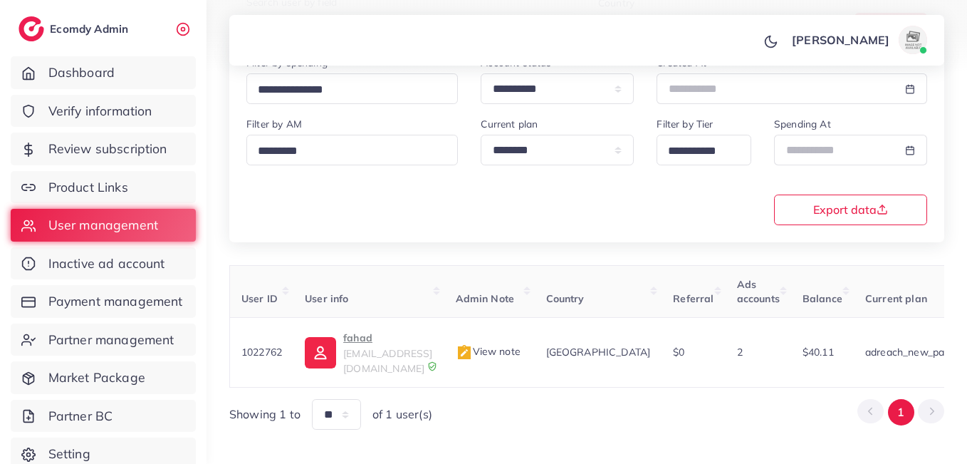
click at [344, 218] on div "**********" at bounding box center [586, 169] width 703 height 109
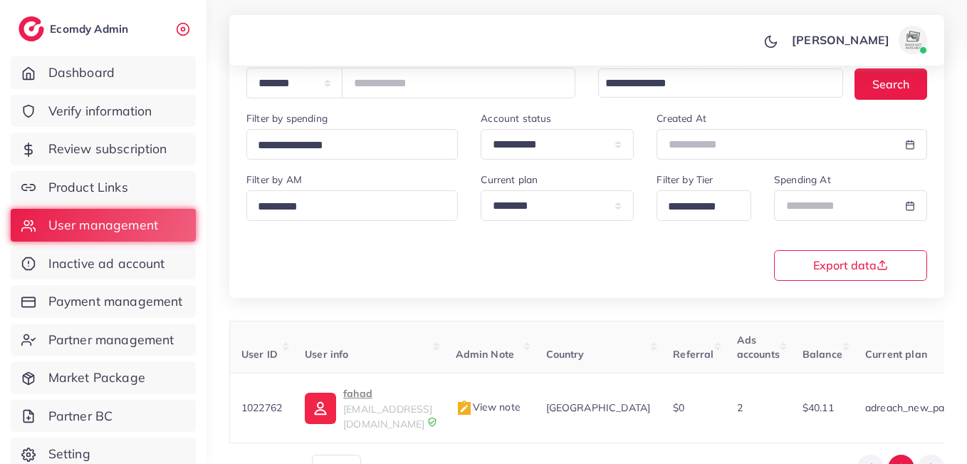
scroll to position [142, 0]
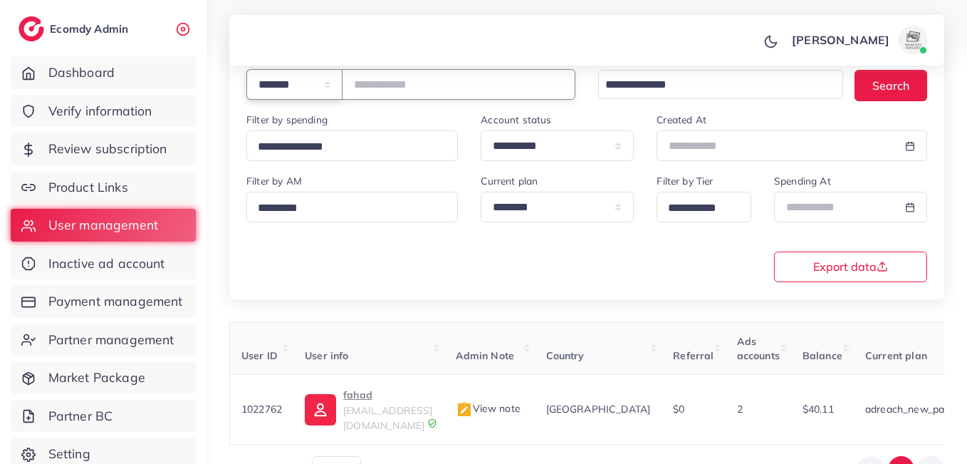
click at [336, 83] on select "**********" at bounding box center [294, 84] width 96 height 31
select select "**********"
click at [246, 69] on select "**********" at bounding box center [294, 84] width 96 height 31
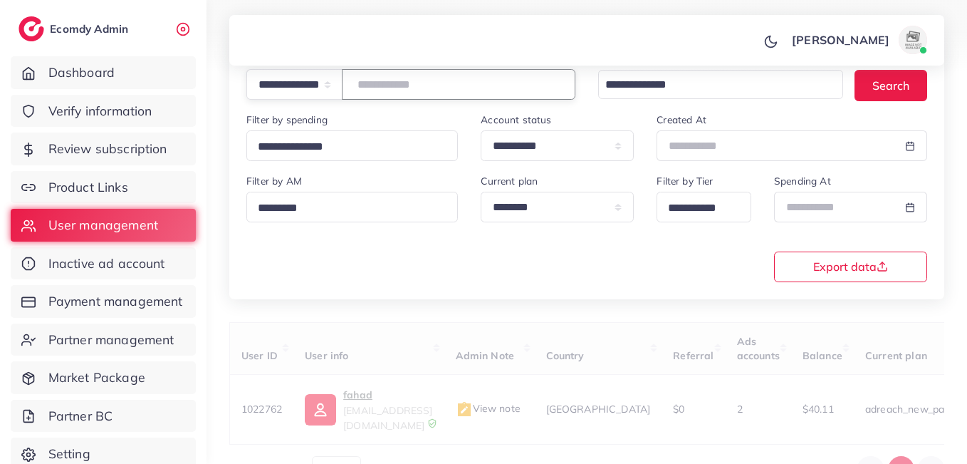
click at [384, 85] on input "number" at bounding box center [459, 84] width 234 height 31
paste input "**********"
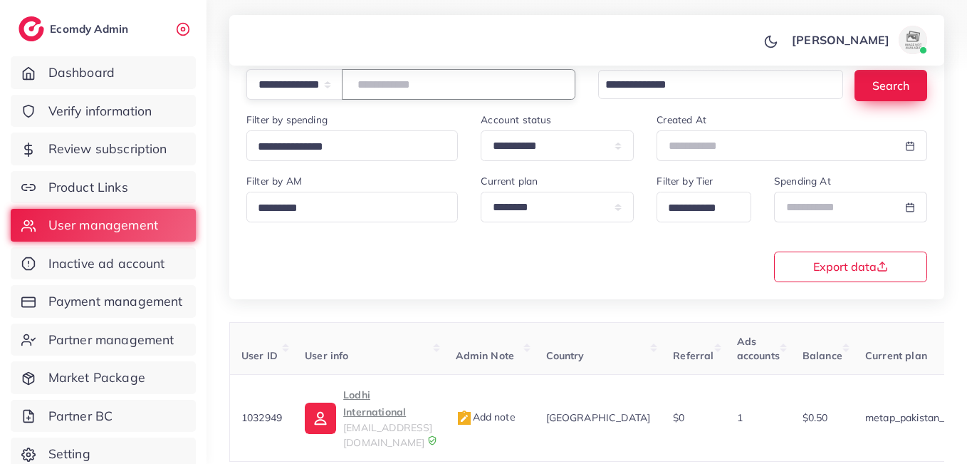
type input "**********"
click at [887, 88] on button "Search" at bounding box center [890, 85] width 73 height 31
click at [373, 394] on p "Lodhi International" at bounding box center [387, 403] width 89 height 34
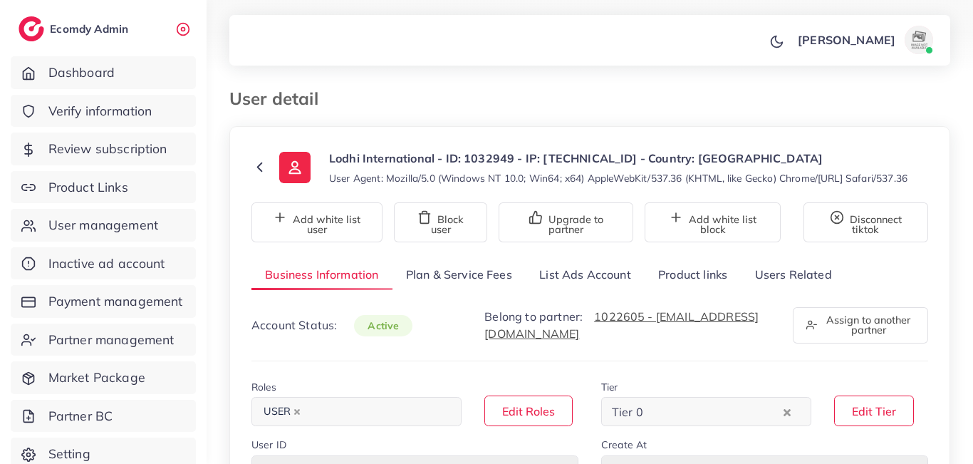
select select "********"
click at [577, 286] on link "List Ads Account" at bounding box center [584, 274] width 119 height 31
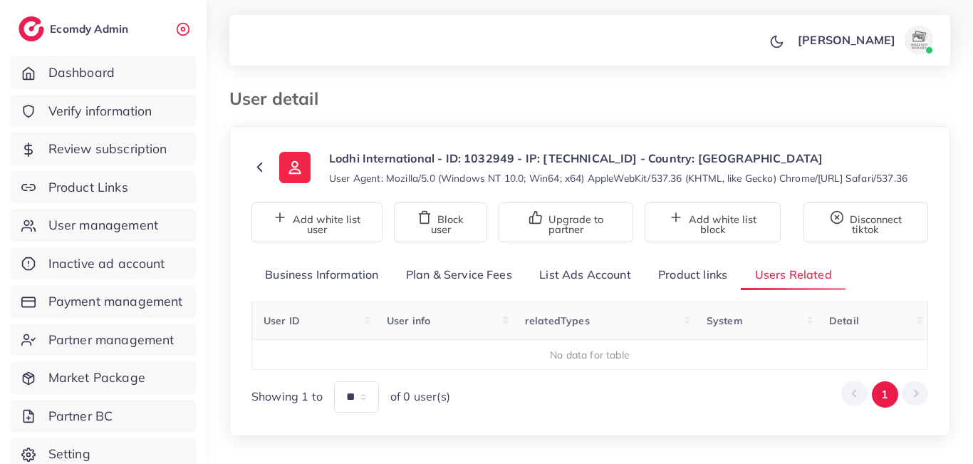
click at [557, 288] on link "List Ads Account" at bounding box center [584, 274] width 119 height 31
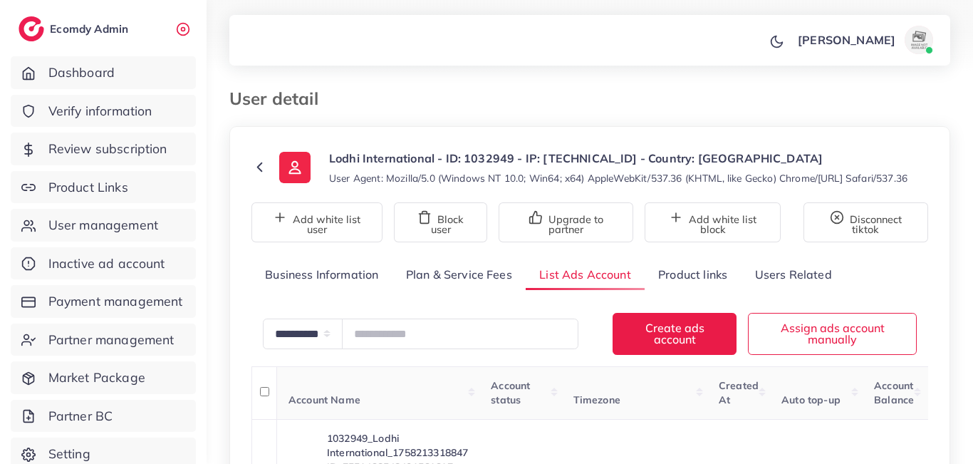
click at [578, 80] on div "**********" at bounding box center [589, 327] width 766 height 655
click at [699, 106] on div "User detail" at bounding box center [496, 98] width 557 height 21
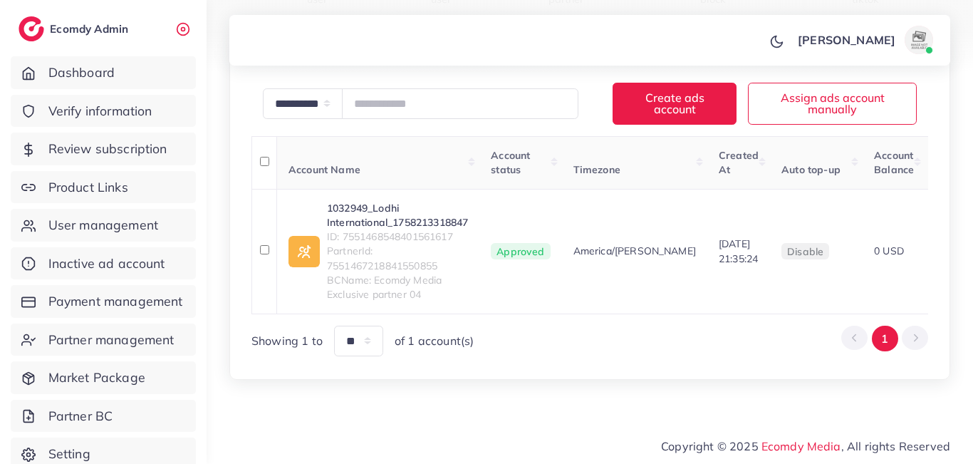
scroll to position [254, 0]
drag, startPoint x: 473, startPoint y: 212, endPoint x: 325, endPoint y: 199, distance: 148.6
click at [325, 199] on td "1032949_Lodhi International_1758213318847 ID: 7551468548401561617 PartnerId: 75…" at bounding box center [378, 251] width 203 height 125
drag, startPoint x: 459, startPoint y: 226, endPoint x: 344, endPoint y: 221, distance: 114.7
click at [344, 229] on span "ID: 7551468548401561617" at bounding box center [397, 236] width 141 height 14
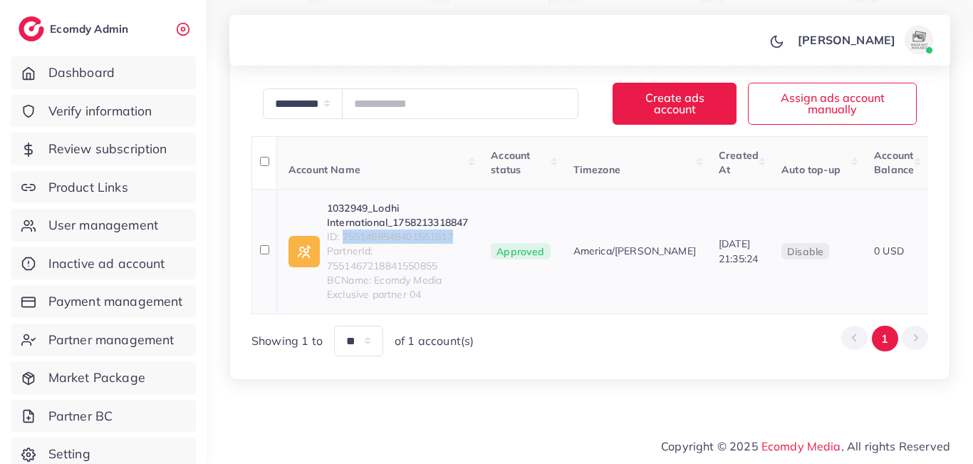
copy span "7551468548401561617"
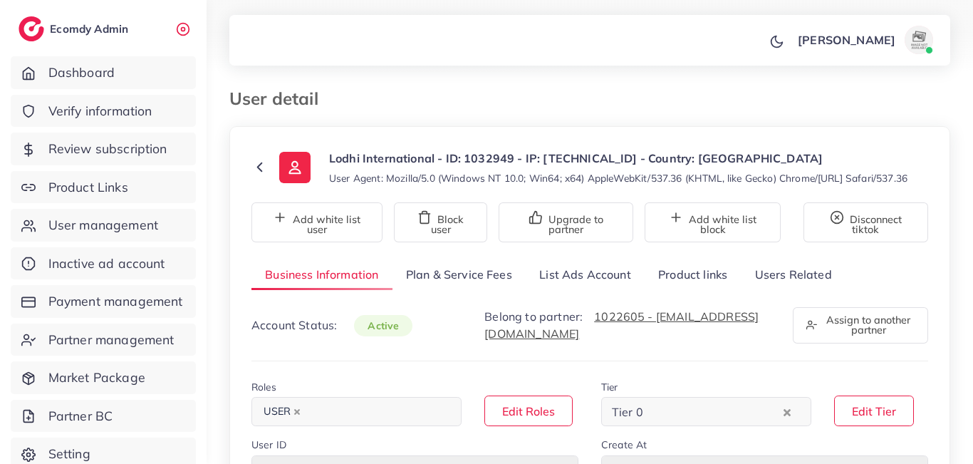
select select "********"
click at [570, 285] on link "List Ads Account" at bounding box center [584, 274] width 119 height 31
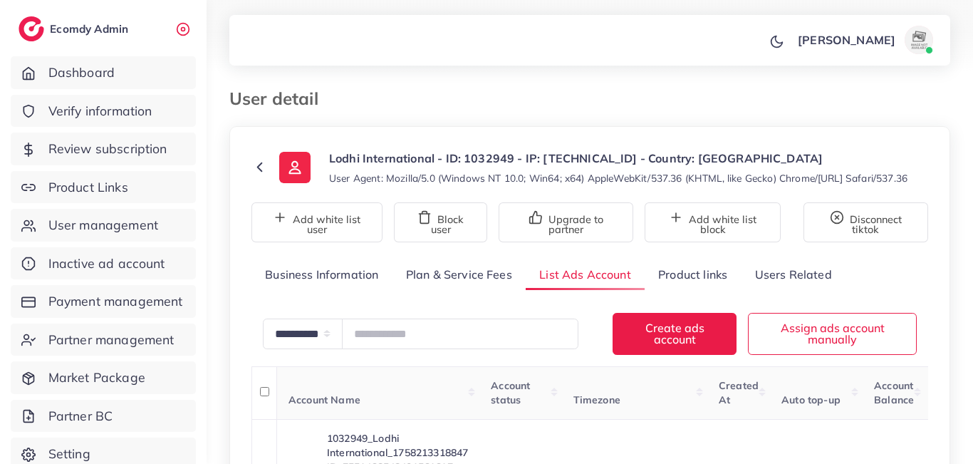
click at [598, 90] on ol at bounding box center [547, 91] width 434 height 7
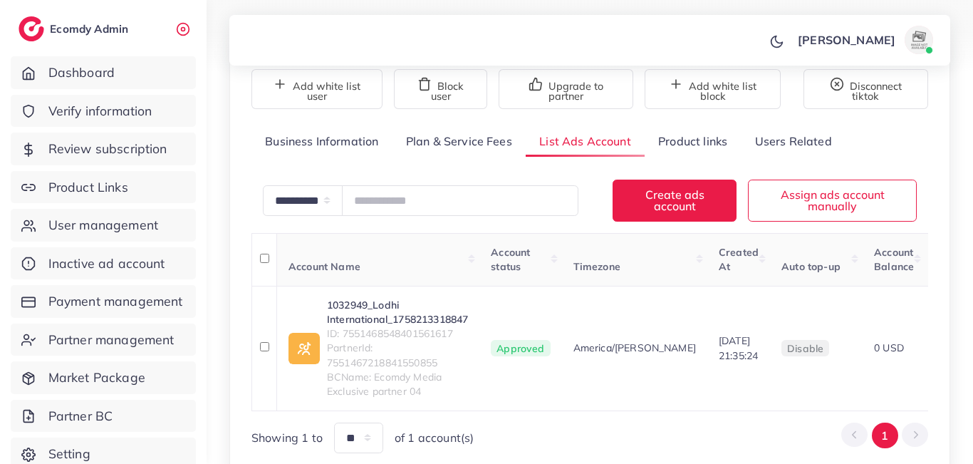
scroll to position [228, 0]
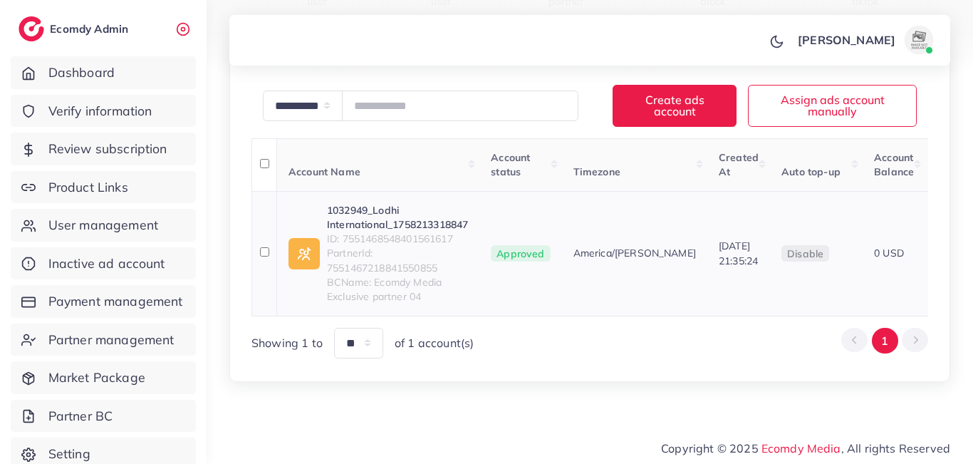
click at [428, 246] on span "ID: 7551468548401561617" at bounding box center [397, 238] width 141 height 14
copy span "7551468548401561617"
drag, startPoint x: 328, startPoint y: 276, endPoint x: 441, endPoint y: 281, distance: 114.0
click at [441, 275] on span "PartnerId: 7551467218841550855" at bounding box center [397, 260] width 141 height 29
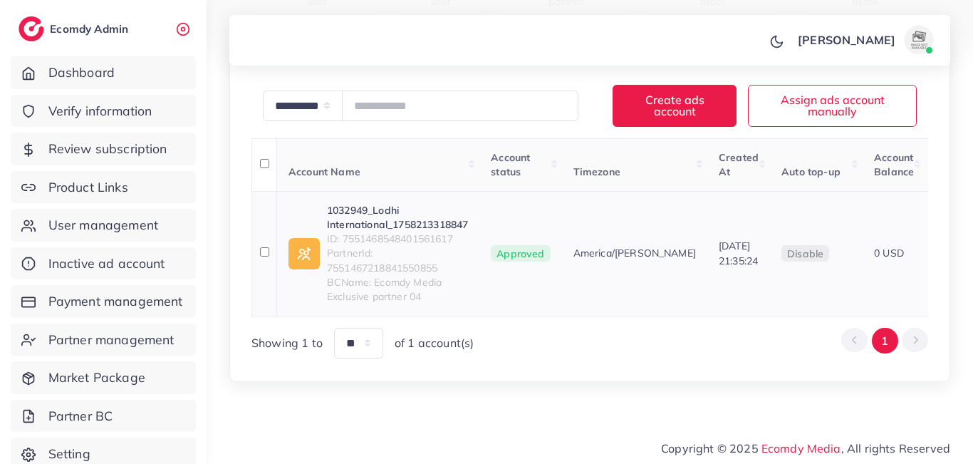
click at [368, 246] on span "ID: 7551468548401561617" at bounding box center [397, 238] width 141 height 14
copy span "7551468548401561617"
click at [380, 226] on link "1032949_Lodhi International_1758213318847" at bounding box center [397, 217] width 141 height 29
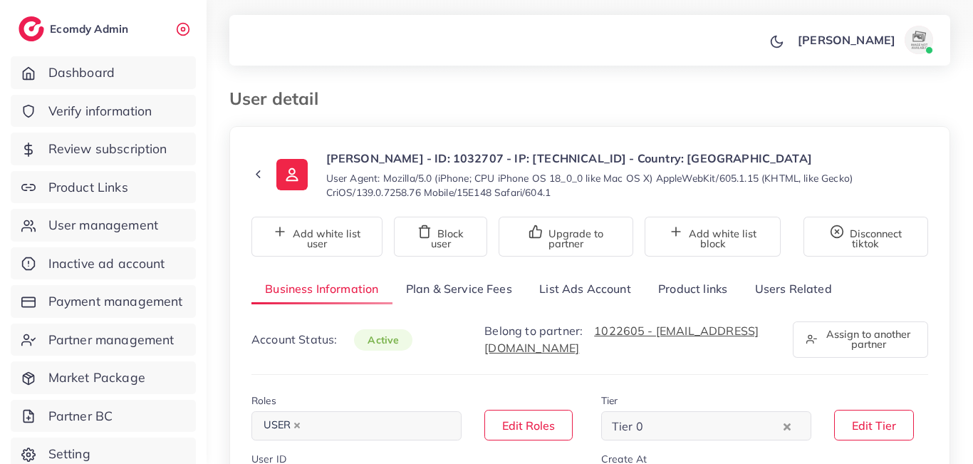
select select "********"
click at [570, 285] on link "List Ads Account" at bounding box center [584, 288] width 119 height 31
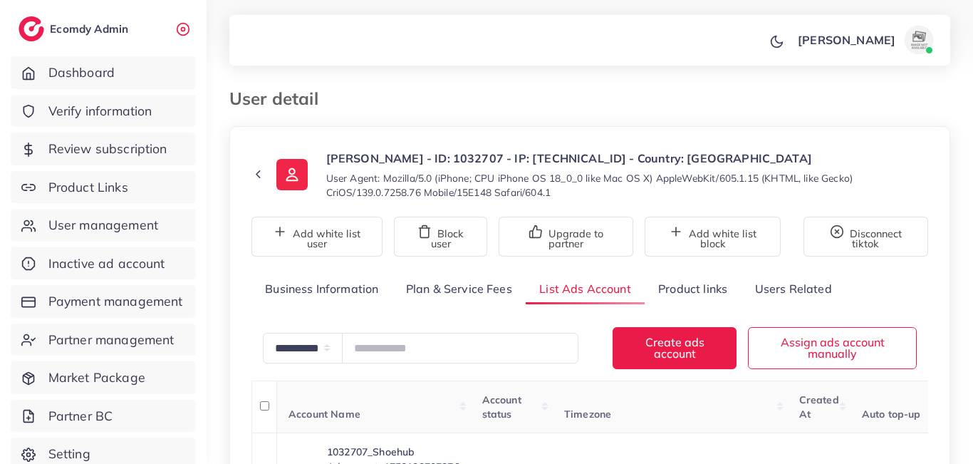
click at [550, 86] on div "**********" at bounding box center [589, 334] width 766 height 669
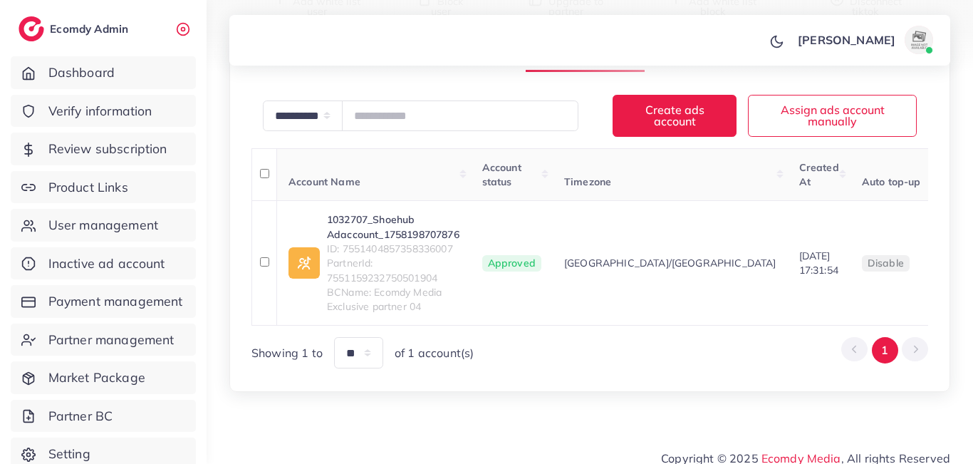
scroll to position [254, 0]
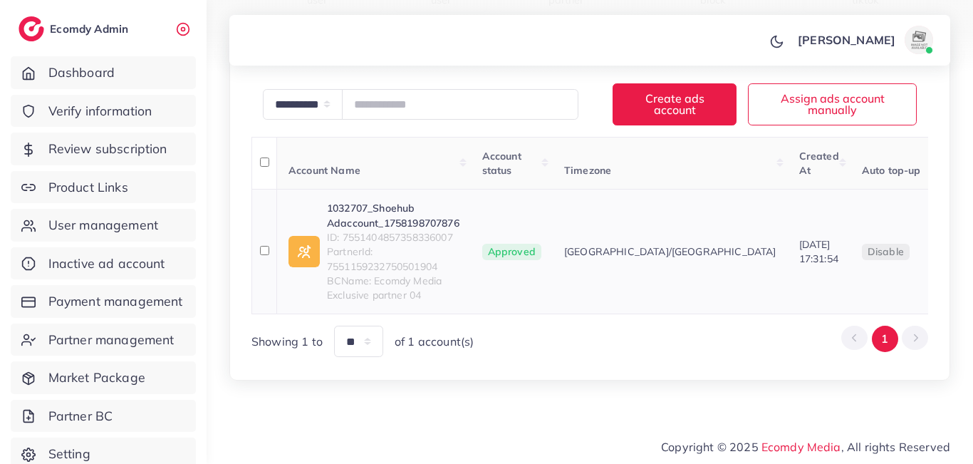
drag, startPoint x: 854, startPoint y: 240, endPoint x: 823, endPoint y: 236, distance: 31.6
click at [943, 236] on td "0 USD" at bounding box center [974, 251] width 63 height 125
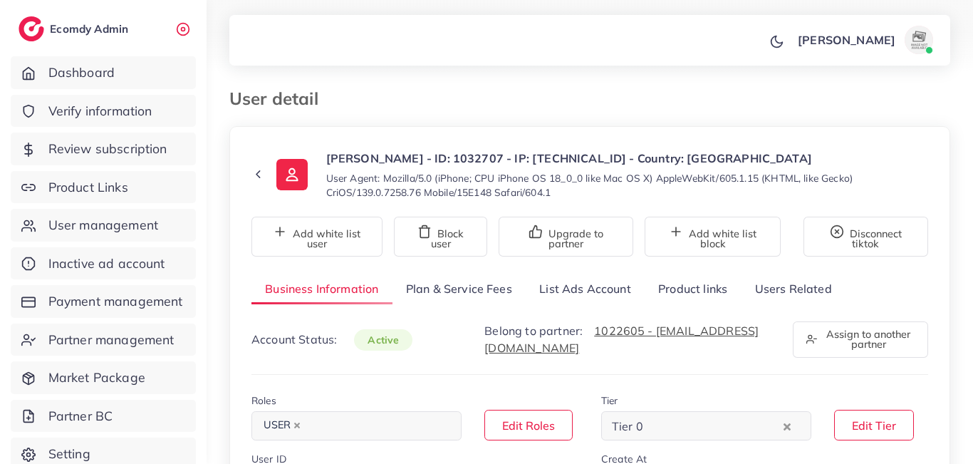
select select "********"
click at [574, 290] on link "List Ads Account" at bounding box center [584, 288] width 119 height 31
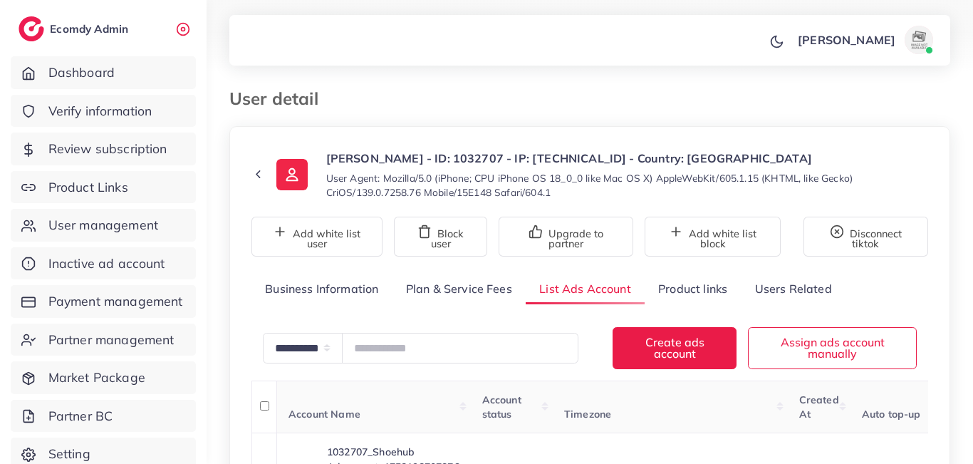
click at [612, 58] on div "[PERSON_NAME] Profile Log out" at bounding box center [589, 40] width 721 height 47
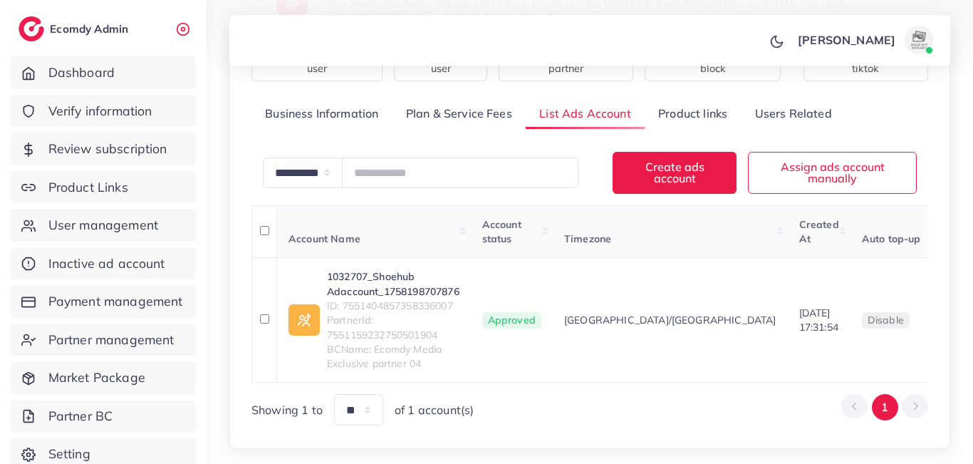
scroll to position [254, 0]
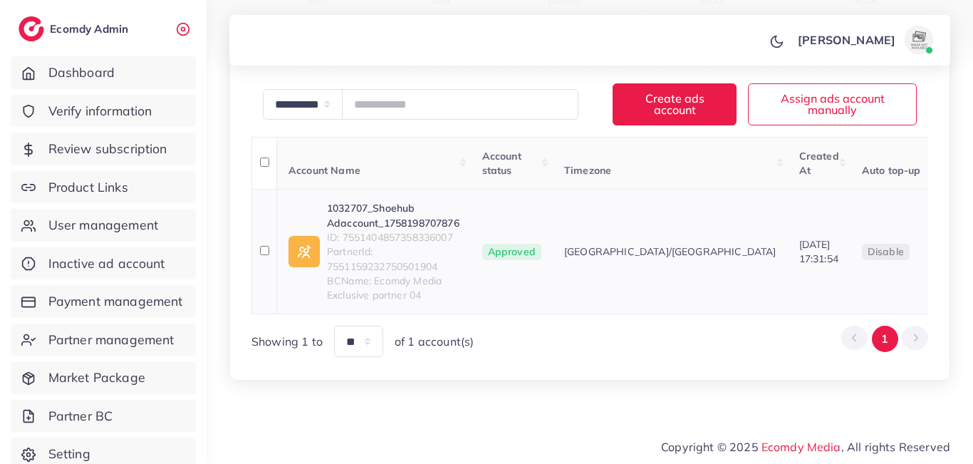
click at [398, 230] on span "ID: 7551404857358336007" at bounding box center [393, 237] width 132 height 14
copy span "7551404857358336007"
click at [370, 201] on link "1032707_Shoehub Adaccount_1758198707876" at bounding box center [393, 215] width 132 height 29
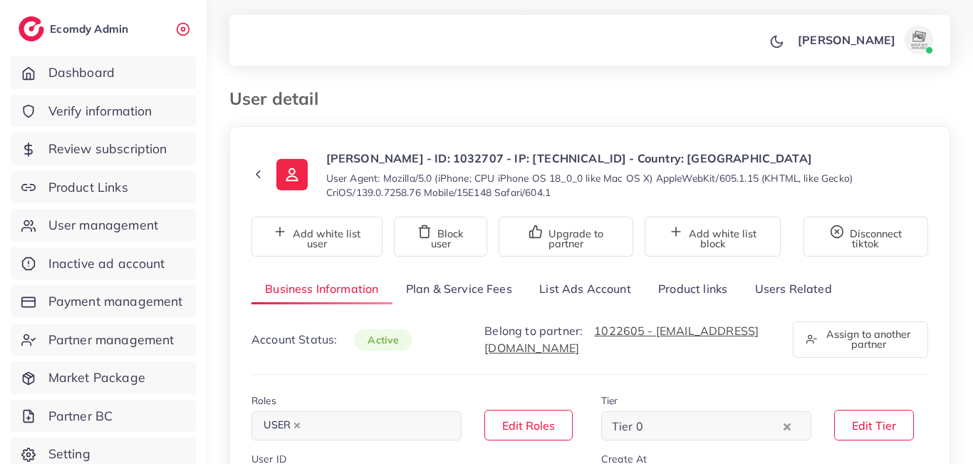
select select "********"
click at [582, 284] on link "List Ads Account" at bounding box center [584, 288] width 119 height 31
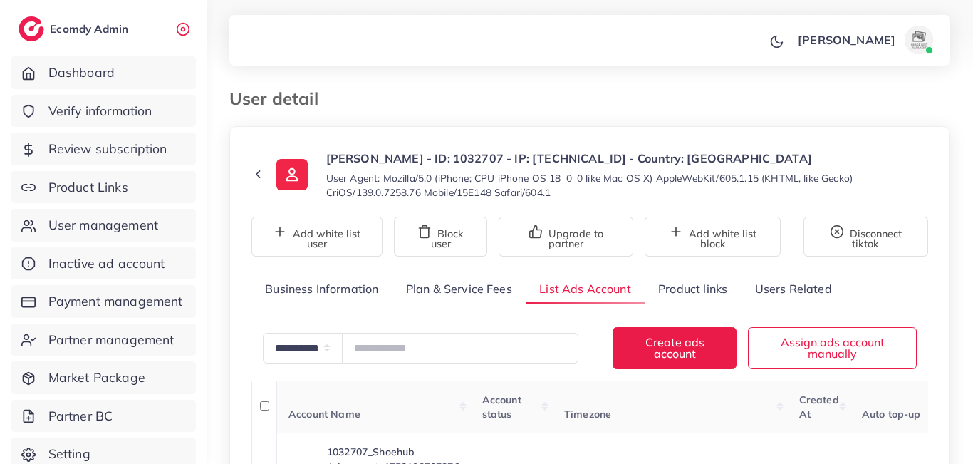
click at [587, 98] on div "User detail" at bounding box center [496, 98] width 557 height 21
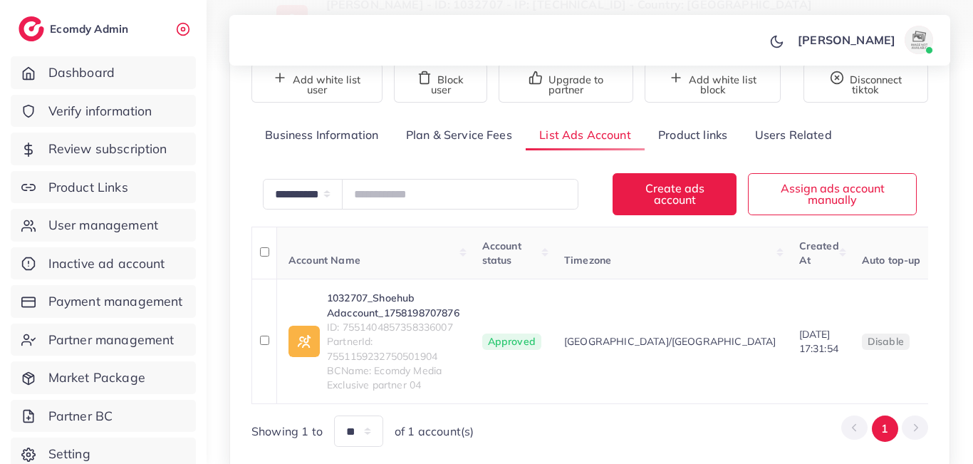
scroll to position [254, 0]
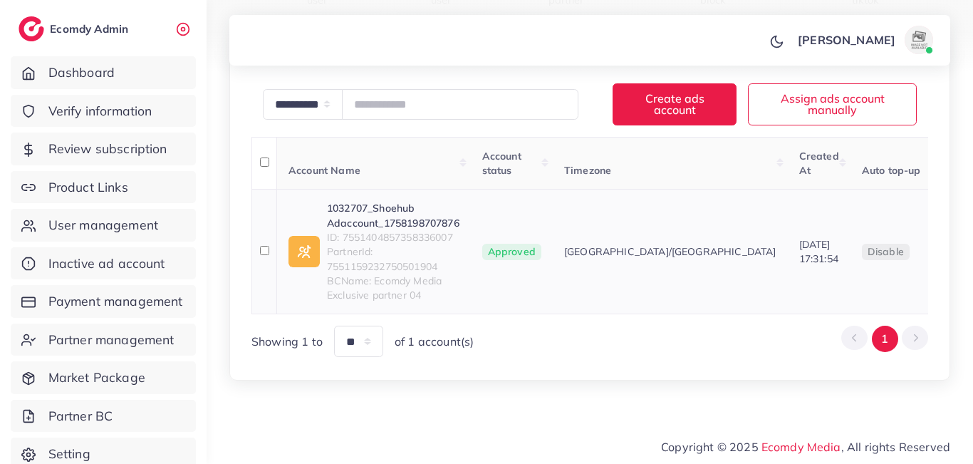
drag, startPoint x: 651, startPoint y: 228, endPoint x: 696, endPoint y: 251, distance: 50.0
click at [799, 251] on div "18/09/2025, 17:31:54" at bounding box center [819, 251] width 40 height 29
click at [462, 51] on div "mahnoor mudassir Profile Log out" at bounding box center [589, 40] width 721 height 47
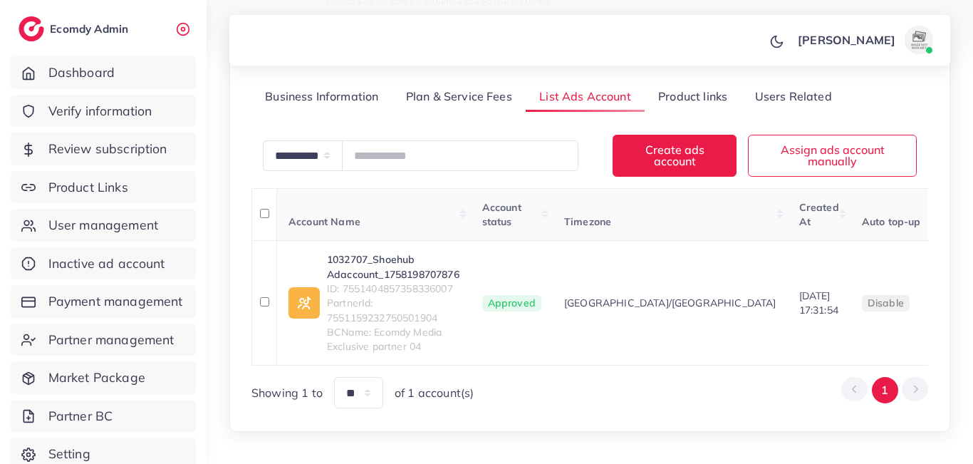
scroll to position [140, 0]
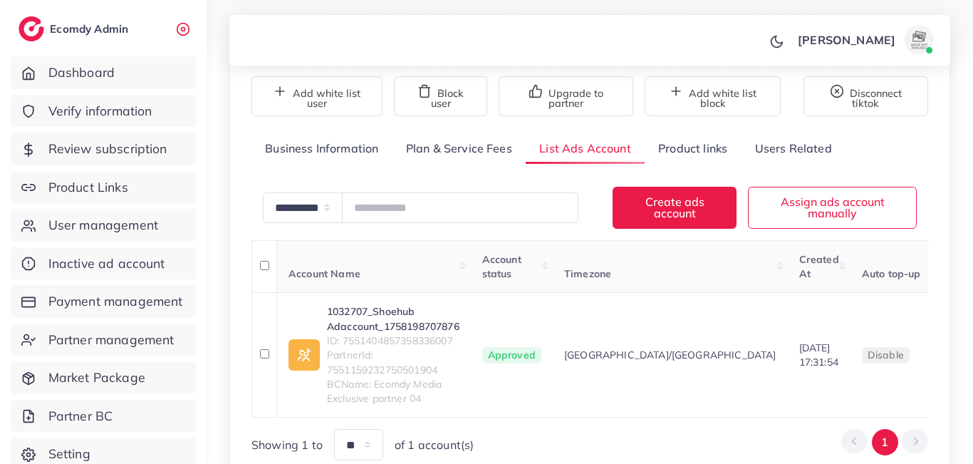
click at [326, 155] on link "Business Information" at bounding box center [321, 148] width 141 height 31
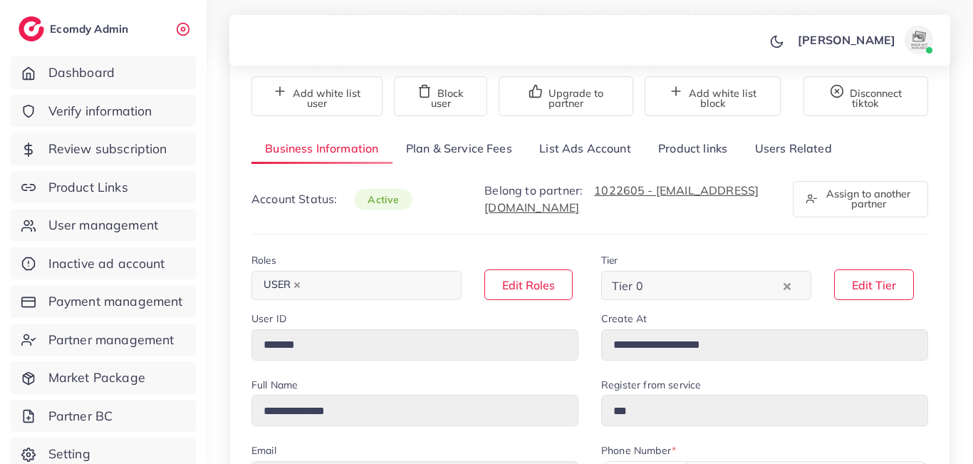
click at [548, 30] on div "mahnoor mudassir Profile Log out" at bounding box center [589, 40] width 721 height 47
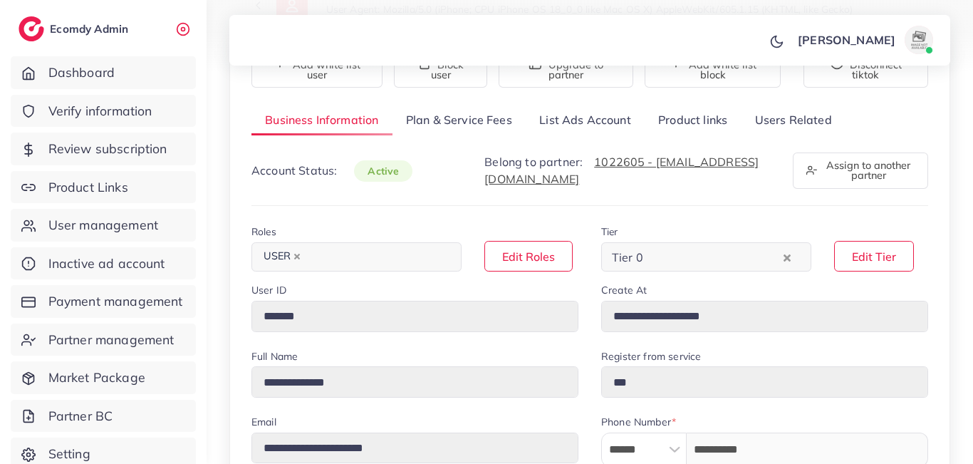
scroll to position [197, 0]
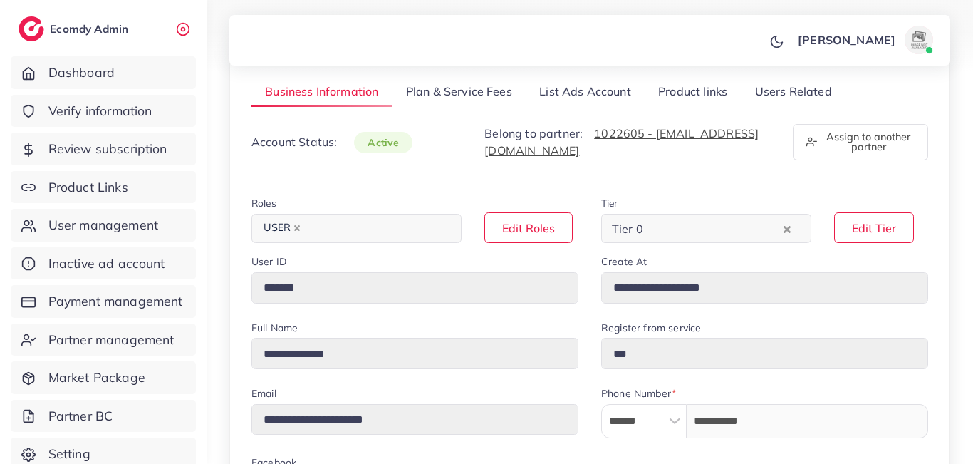
click at [478, 93] on link "Plan & Service Fees" at bounding box center [458, 91] width 133 height 31
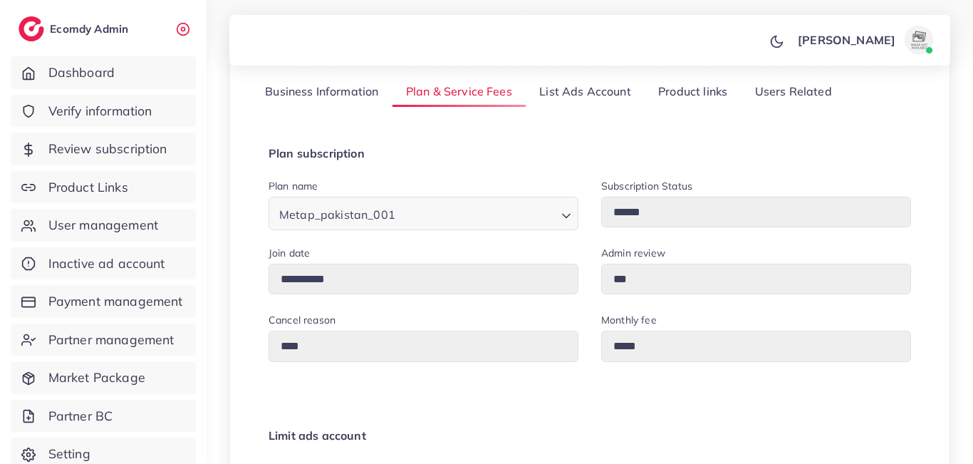
click at [560, 87] on link "List Ads Account" at bounding box center [584, 91] width 119 height 31
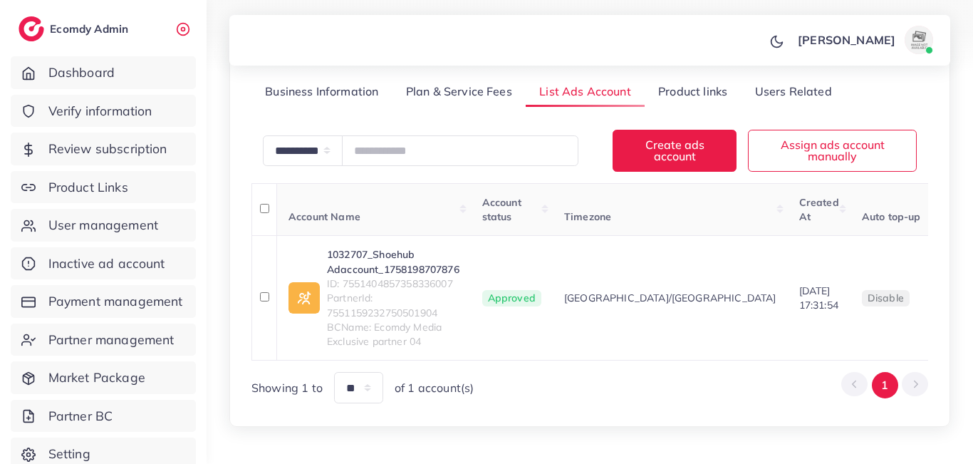
click at [614, 19] on div "mahnoor mudassir Profile Log out" at bounding box center [589, 40] width 721 height 47
click at [850, 334] on td "disable" at bounding box center [896, 298] width 93 height 125
drag, startPoint x: 851, startPoint y: 298, endPoint x: 819, endPoint y: 295, distance: 32.2
click at [943, 295] on td "0 USD" at bounding box center [974, 298] width 63 height 125
drag, startPoint x: 688, startPoint y: 306, endPoint x: 642, endPoint y: 285, distance: 51.6
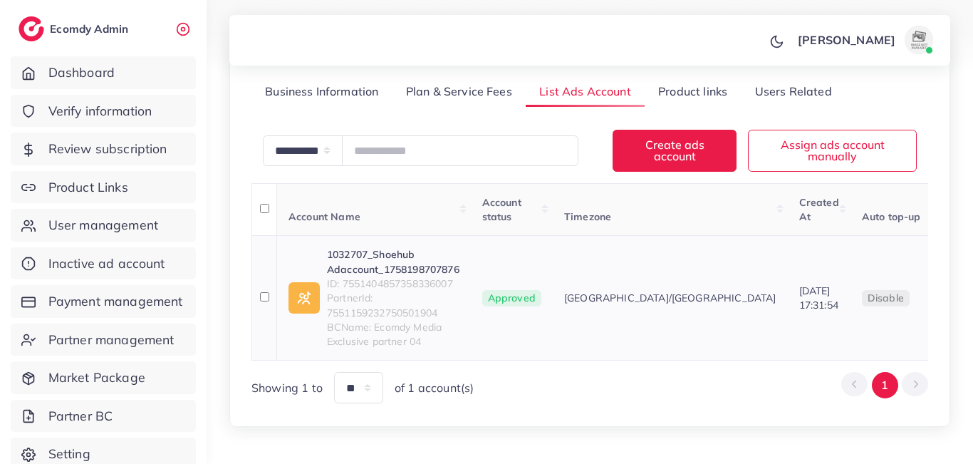
click at [787, 285] on td "18/09/2025, 17:31:54" at bounding box center [818, 298] width 63 height 125
drag, startPoint x: 564, startPoint y: 293, endPoint x: 694, endPoint y: 309, distance: 131.3
click at [694, 309] on tr "1032707_Shoehub Adaccount_1758198707876 ID: 7551404857358336007 PartnerId: 7551…" at bounding box center [660, 298] width 817 height 125
click at [622, 294] on span "Asia/Karachi" at bounding box center [670, 297] width 212 height 14
drag, startPoint x: 568, startPoint y: 297, endPoint x: 655, endPoint y: 301, distance: 87.0
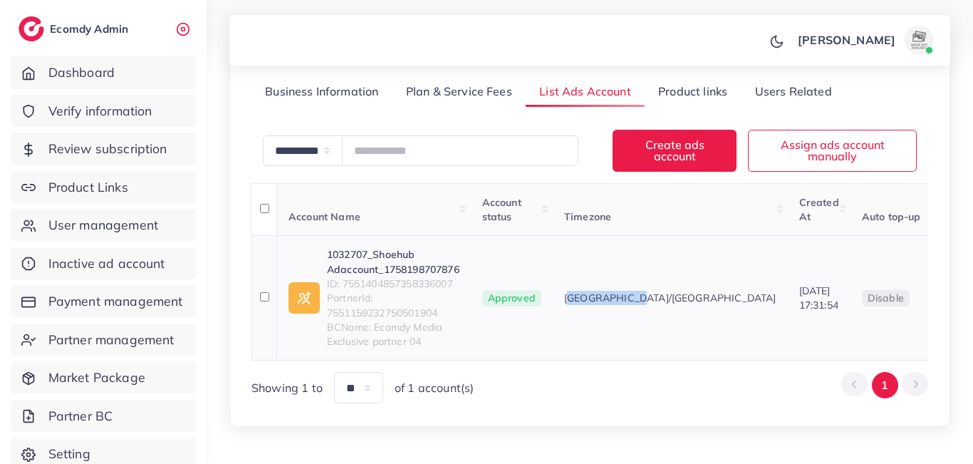
click at [655, 301] on tr "1032707_Shoehub Adaccount_1758198707876 ID: 7551404857358336007 PartnerId: 7551…" at bounding box center [660, 298] width 817 height 125
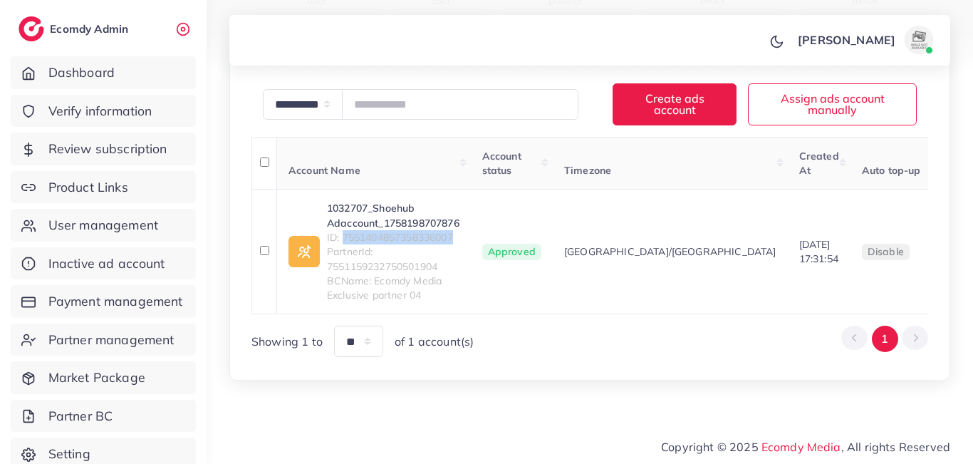
scroll to position [254, 0]
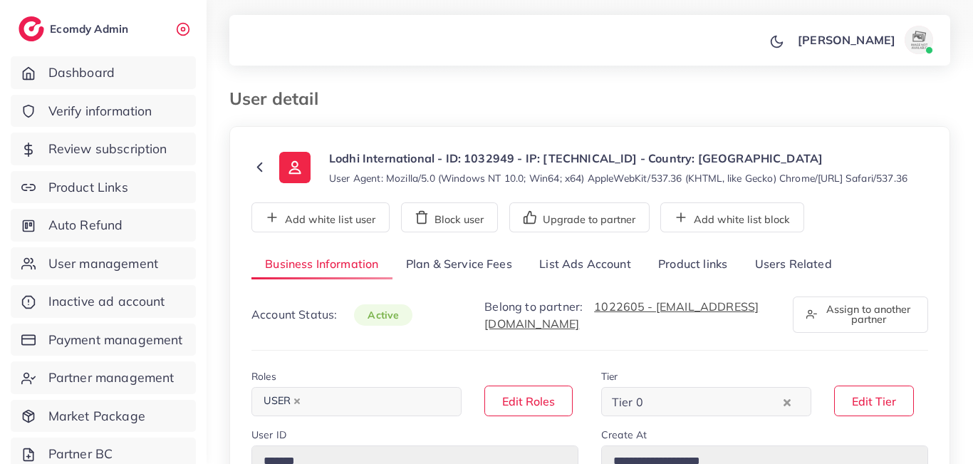
select select "********"
type input "**********"
click at [580, 280] on link "List Ads Account" at bounding box center [584, 264] width 119 height 31
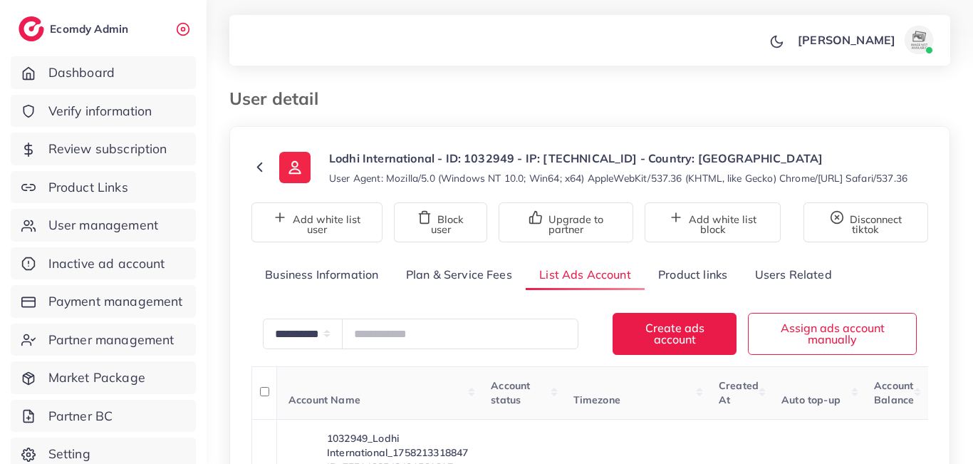
click at [515, 73] on div "**********" at bounding box center [589, 327] width 766 height 655
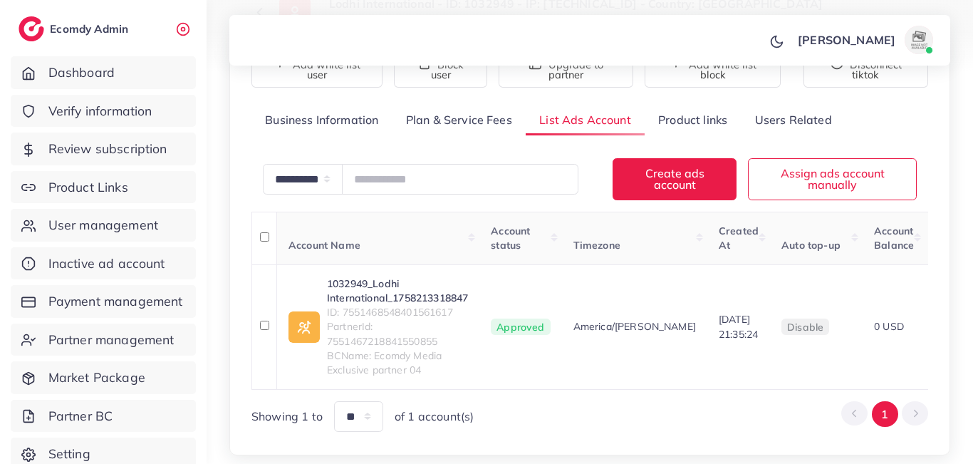
scroll to position [254, 0]
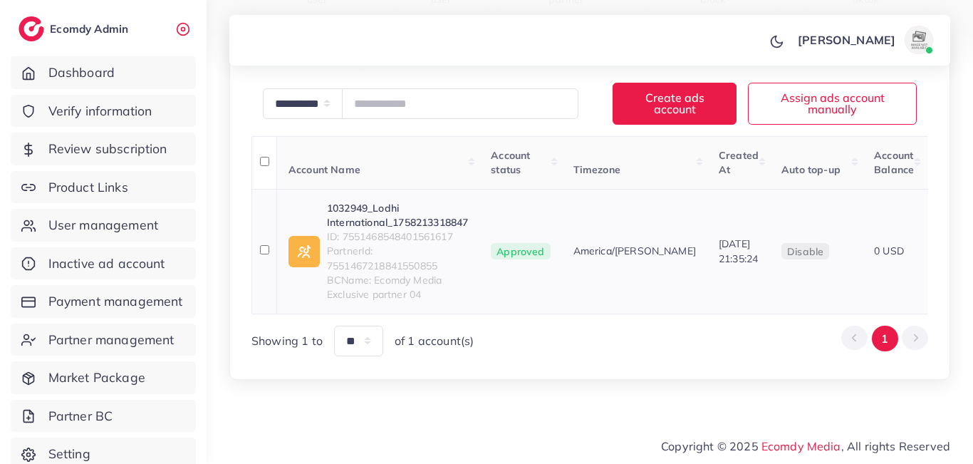
click at [364, 201] on link "1032949_Lodhi International_1758213318847" at bounding box center [397, 215] width 141 height 29
